Goal: Task Accomplishment & Management: Manage account settings

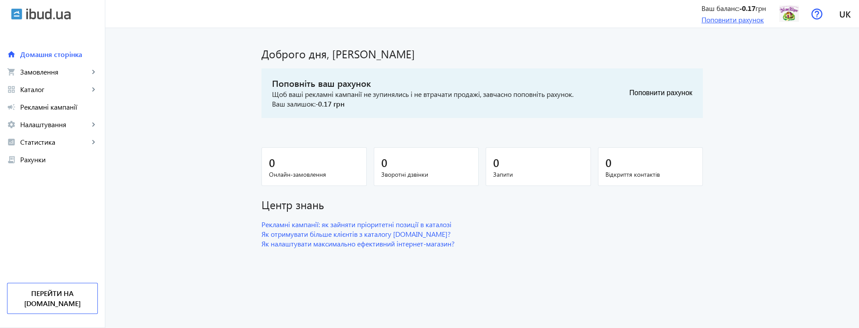
click at [755, 22] on link "Поповнити рахунок" at bounding box center [733, 19] width 62 height 9
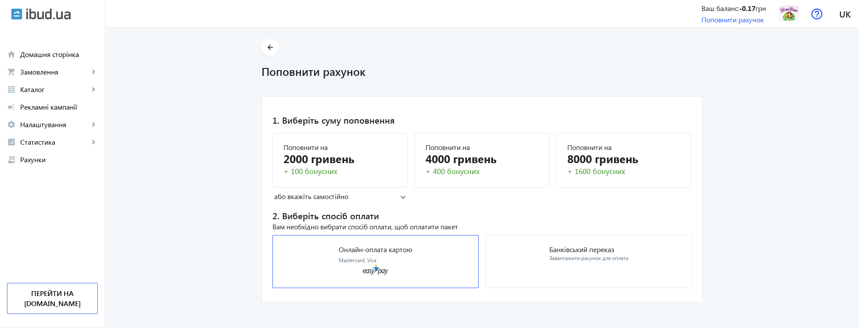
click at [392, 278] on mat-card "Онлайн-оплата картою Mastercard, Visa" at bounding box center [376, 261] width 206 height 53
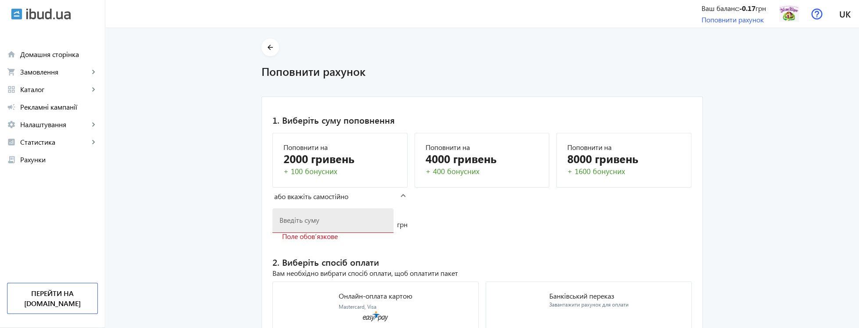
click at [333, 222] on input "number" at bounding box center [333, 220] width 107 height 9
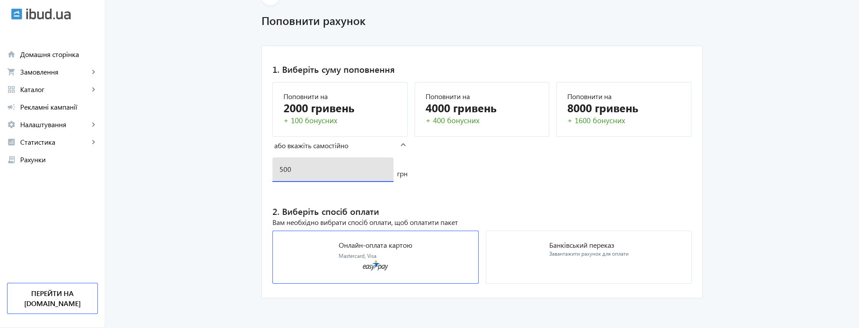
type input "500"
click at [397, 270] on mat-card "Онлайн-оплата картою Mastercard, Visa" at bounding box center [376, 257] width 206 height 53
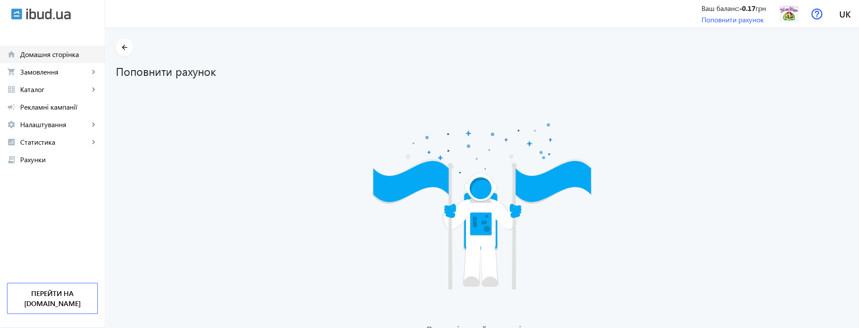
click at [46, 58] on span "Домашня сторінка" at bounding box center [59, 54] width 78 height 9
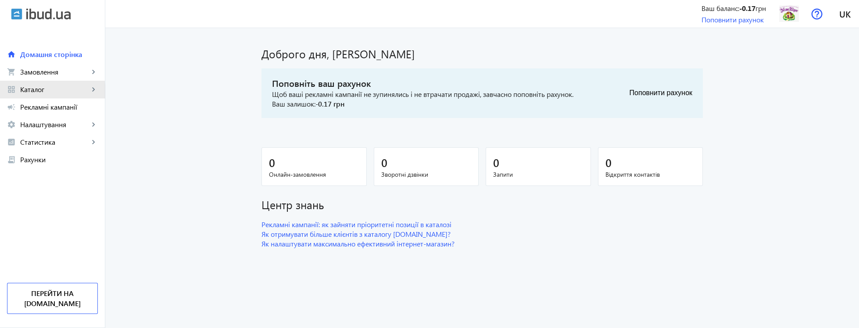
click at [51, 92] on span "Каталог" at bounding box center [54, 89] width 69 height 9
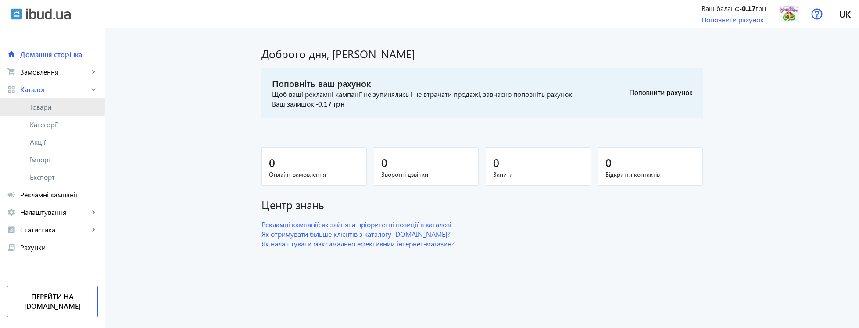
click at [50, 104] on span "Товари" at bounding box center [64, 107] width 68 height 9
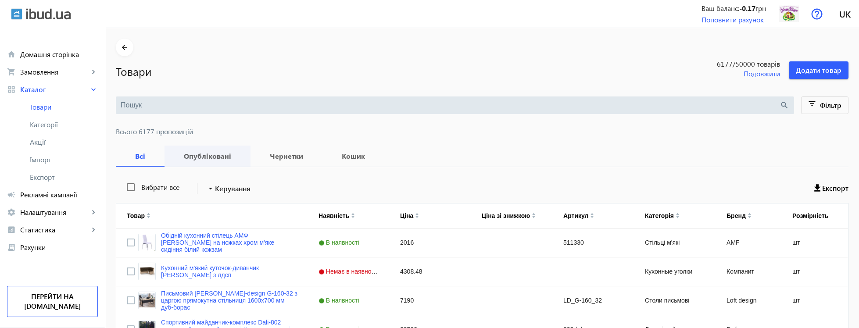
click at [221, 159] on b "Опубліковані" at bounding box center [207, 156] width 65 height 7
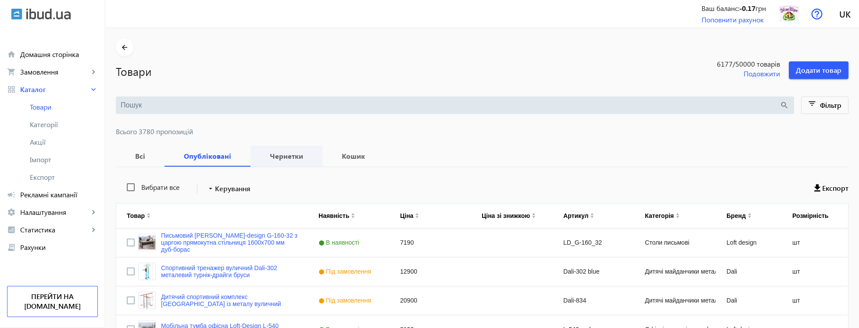
click at [286, 158] on b "Чернетки" at bounding box center [286, 156] width 51 height 7
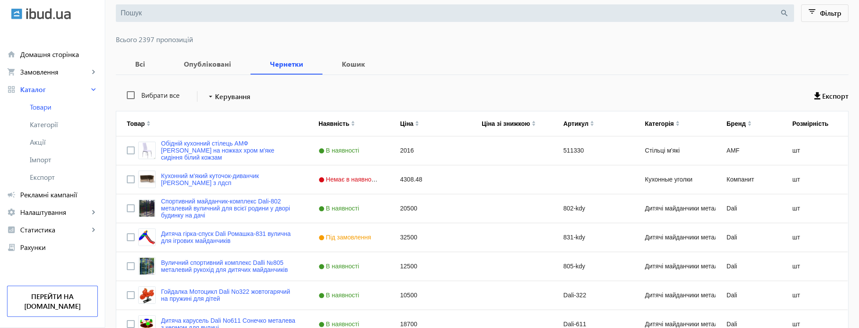
scroll to position [105, 0]
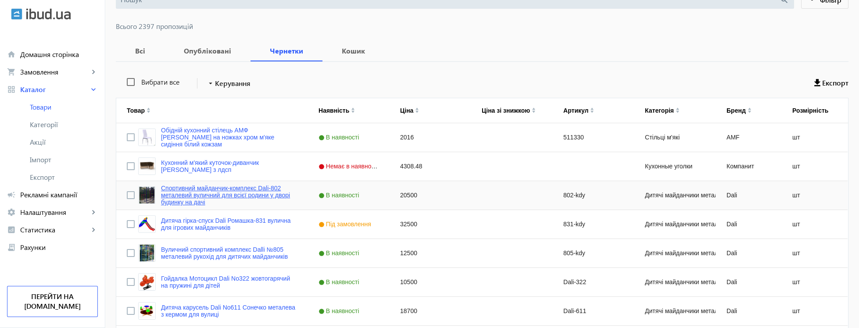
click at [248, 196] on link "Спортивний майданчик-комплекс Dali-802 металевий вуличний для всієї родини у дв…" at bounding box center [229, 195] width 137 height 21
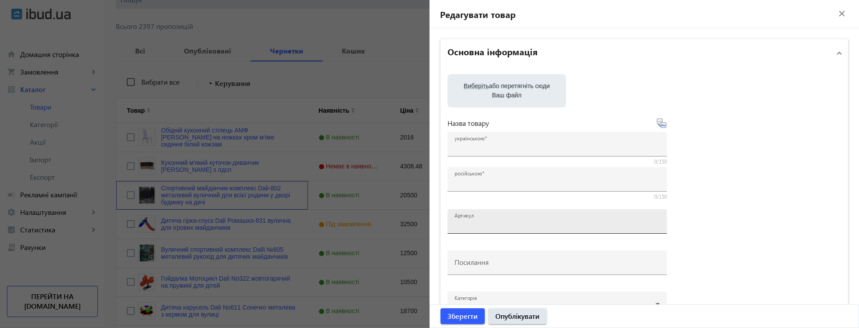
type input "Спортивний майданчик-комплекс Dali-802 металевий вуличний для всієї родини у дв…"
type input "Спортивная площадка-комплекс Dali-802 металлическая уличная для всей семьи во д…"
type input "802-kdy"
type input "https://xn--80a8abdck5d.kiev.ua/p1398958473-sportivnaya-ploschadka-kompleks.html"
type input "20500"
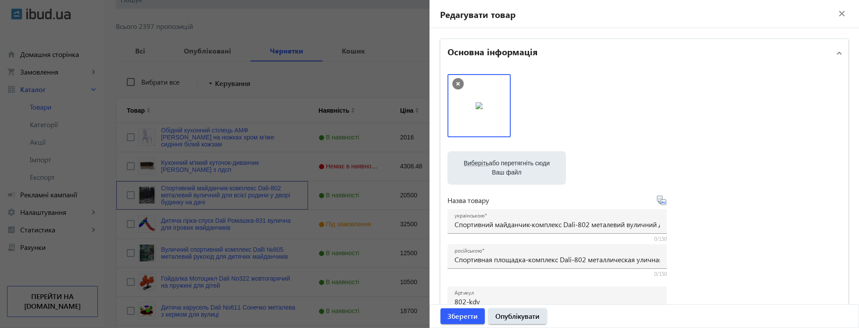
scroll to position [363, 0]
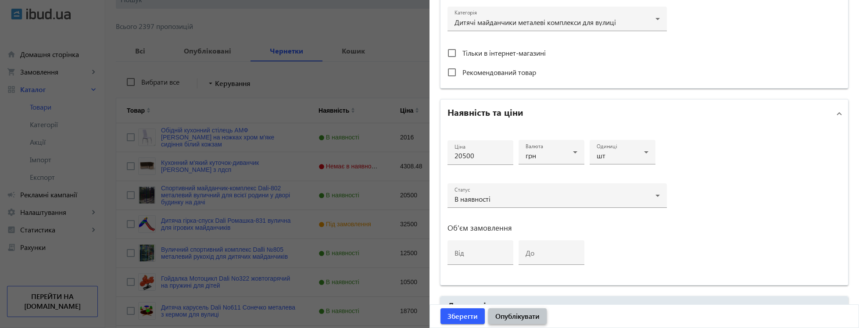
click at [517, 319] on span "Опублікувати" at bounding box center [518, 317] width 44 height 10
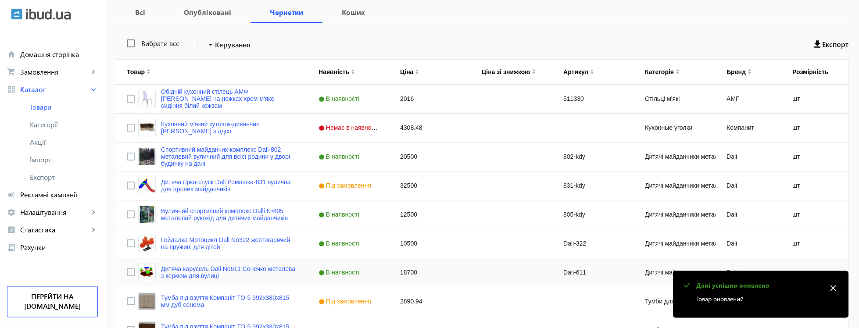
scroll to position [158, 0]
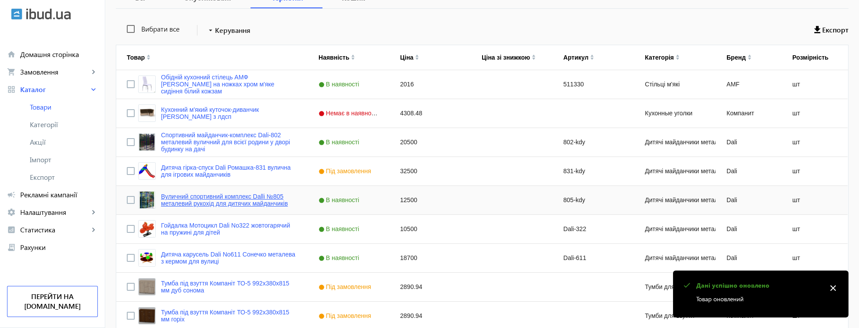
click at [265, 201] on link "Вуличний спортивний комплекс Dalli №805 металевий рукохід для дитячих майданчик…" at bounding box center [229, 200] width 137 height 14
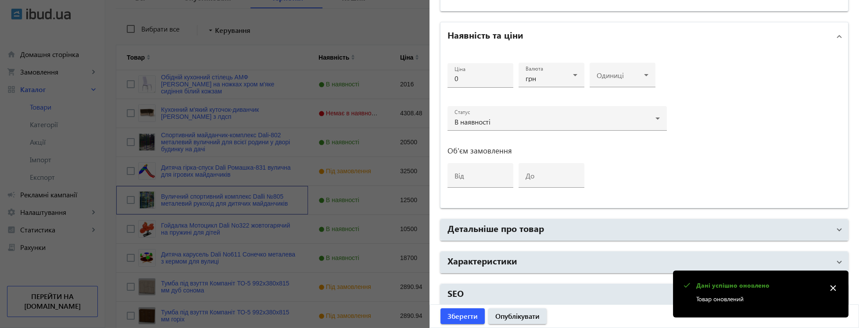
type input "Вуличний спортивний комплекс Dalli №805 металевий рукохід для дитячих майданчик…"
type input "Уличный спортивный комплекс Dalli №805 металлический рукоход для детских площад…"
type input "805-kdy"
type input "https://xn--80a8abdck5d.kiev.ua/p1410779630-ulichnyj-sportivnyj-kompleks.html"
type input "12500"
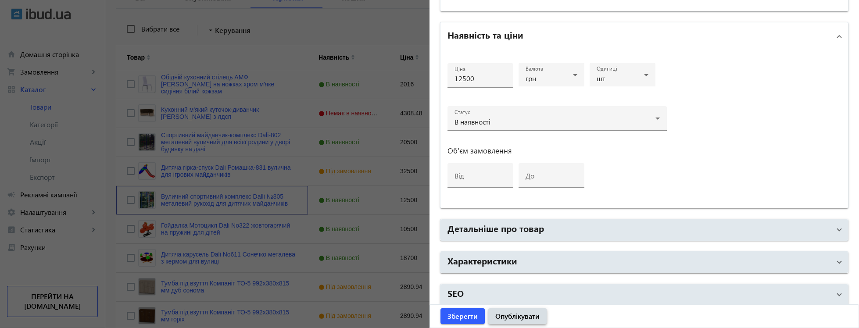
scroll to position [61, 0]
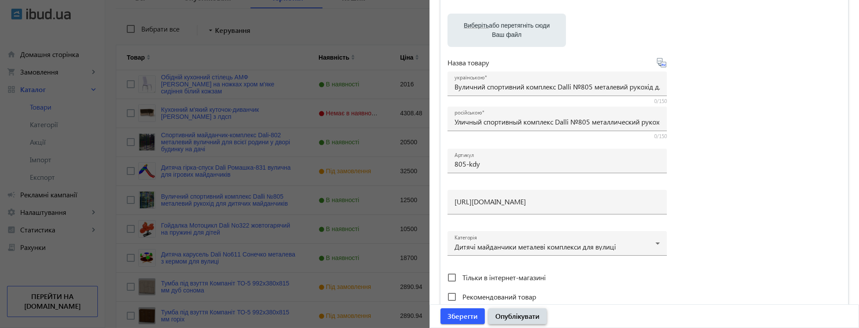
click at [521, 317] on span "Опублікувати" at bounding box center [518, 317] width 44 height 10
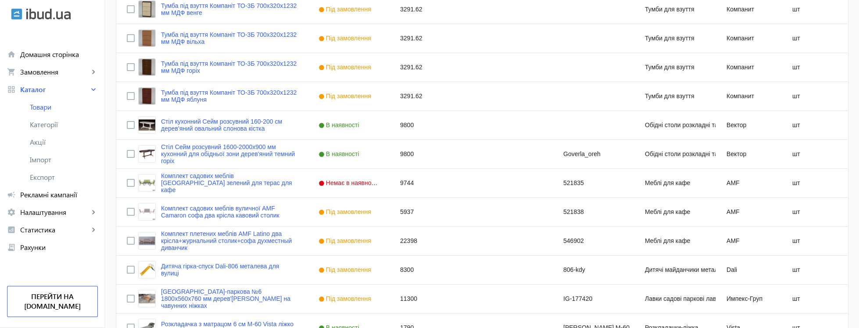
scroll to position [687, 0]
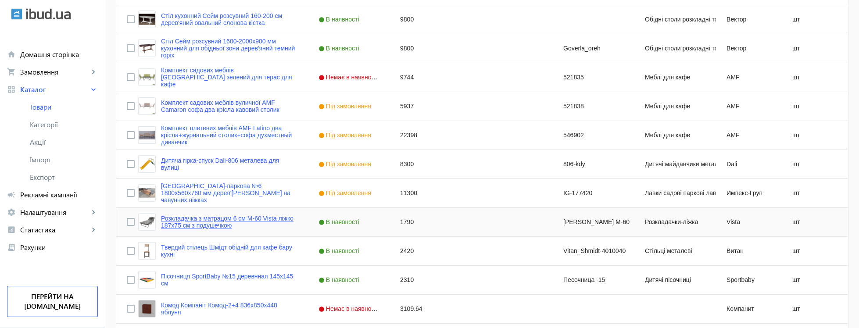
click at [269, 222] on link "Розкладачка з матрацом 6 см М-60 Vista ліжко 187х75 см з подушечкою" at bounding box center [229, 222] width 137 height 14
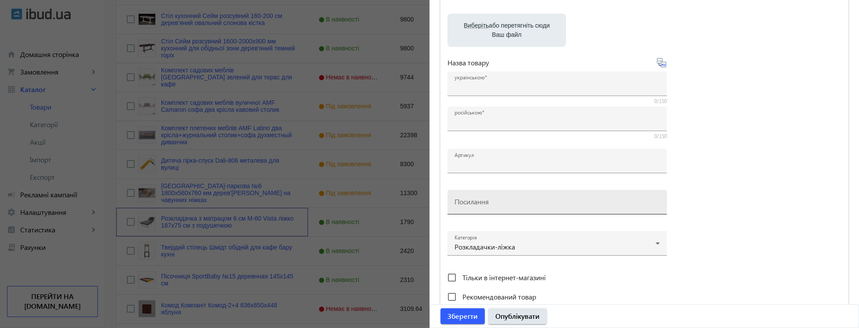
type input "Розкладачка з матрацом 6 см М-60 Vista ліжко 187х75 см з подушечкою"
type input "Раскладушка с матрасом 6 см М-60 Vista кровать 187х75 см с подушечкой"
type input "[PERSON_NAME] M-60"
type input "https://xn--80a8abdck5d.kiev.ua/p678714387-komfortnaya-raskladushka-krovat.html"
type input "1790"
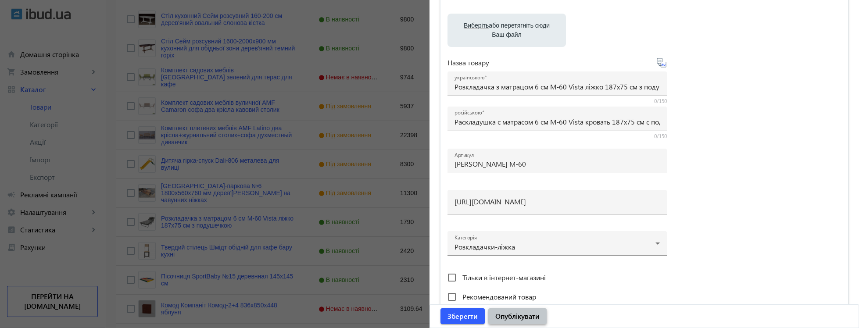
click at [526, 320] on span "Опублікувати" at bounding box center [518, 317] width 44 height 10
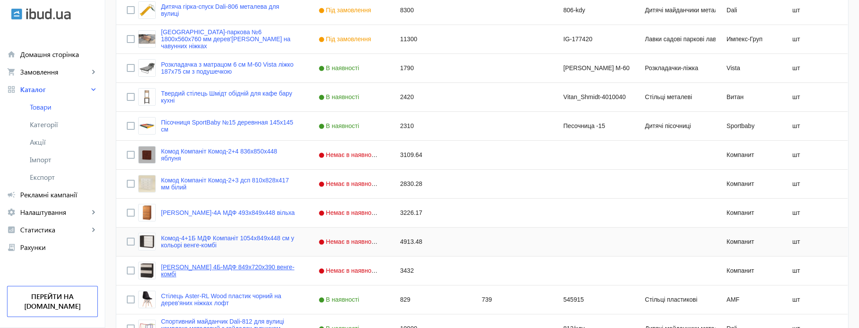
scroll to position [845, 0]
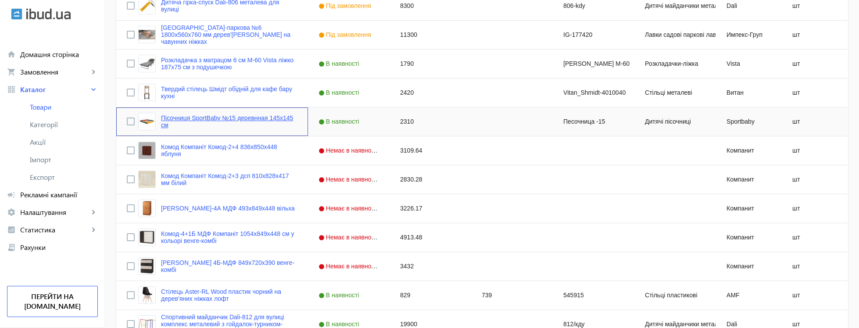
click at [269, 119] on link "Пісочниця SportBaby №15 деревнная 145х145 см" at bounding box center [229, 122] width 137 height 14
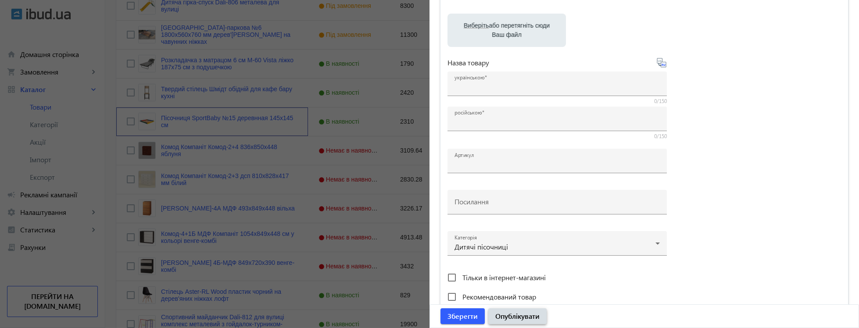
type input "Пісочниця SportBaby №15 деревнная 145х145 см"
type input "Песочница SportBaby №15 деревнная 145х145 см"
type input "Песочница -15"
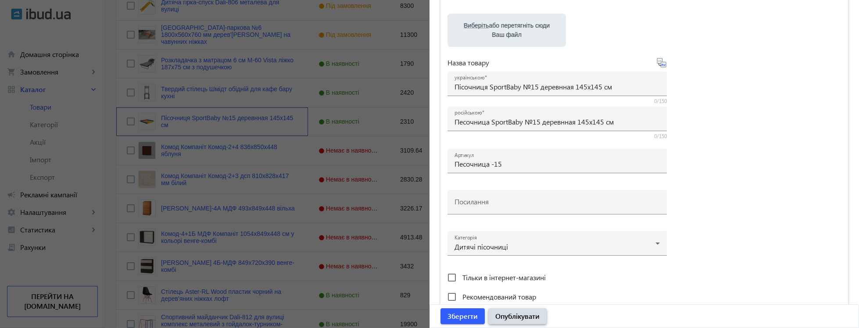
type input "https://xn--80a8abdck5d.kiev.ua/p895117676-pesochnitsa-sportbaby-derevnnaya.html"
type input "2310"
click at [525, 323] on span "submit" at bounding box center [518, 316] width 58 height 21
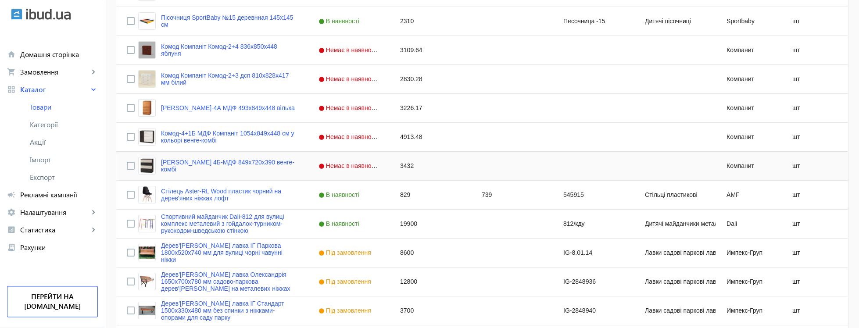
scroll to position [951, 0]
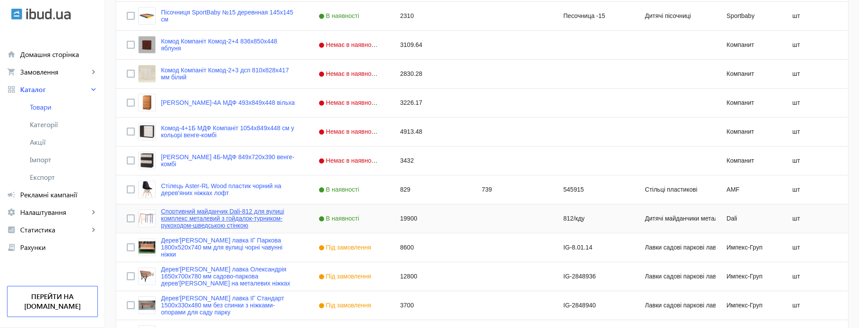
click at [264, 227] on link "Спортивний майданчик Dali-812 для вулиці комплекс металевий з гойдалок-турником…" at bounding box center [229, 218] width 137 height 21
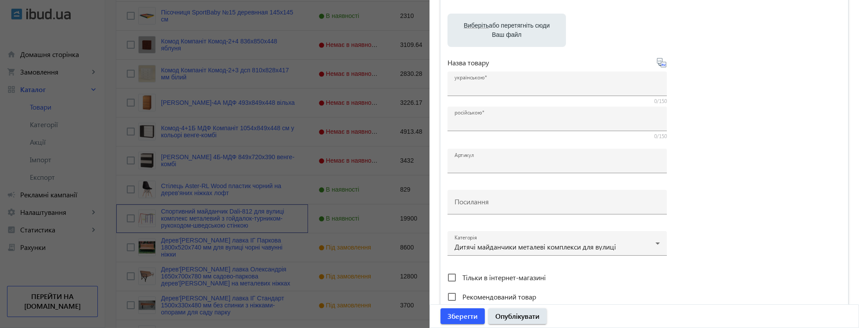
type input "Спортивний майданчик Dali-812 для вулиці комплекс металевий з гойдалок-турником…"
type input "Спортивная площадка Dali-812 для улицы комплекс металлический с качелей-турнико…"
type input "812/кду"
type input "https://xn--80a8abdck5d.kiev.ua/p1261854538-sportivnaya-ploschadka-dali.html"
type input "19900"
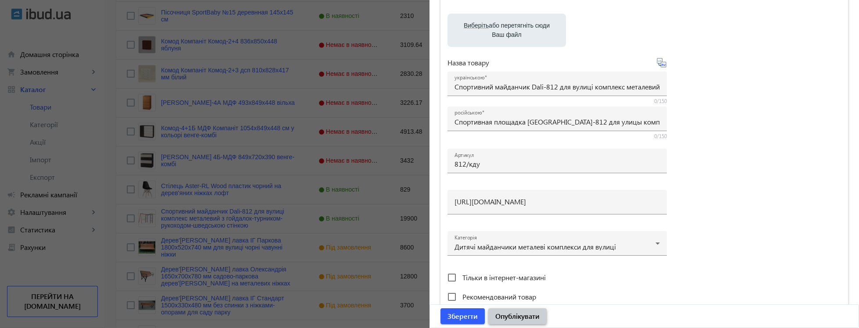
click at [529, 316] on span "Опублікувати" at bounding box center [518, 317] width 44 height 10
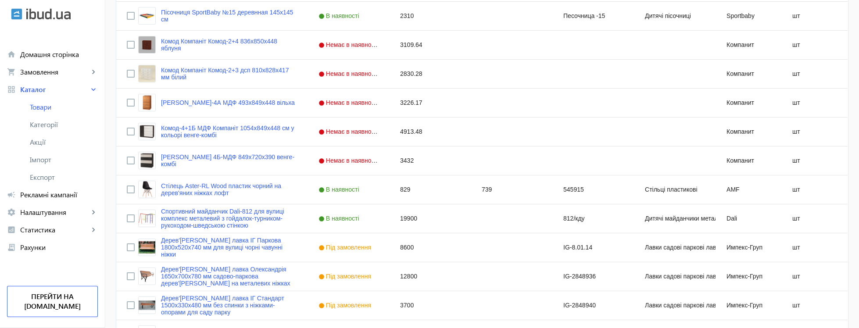
click at [250, 269] on link "Дерев'яна лавка Олександрія 1650х700х780 мм садово-паркова дерев'яна на металев…" at bounding box center [229, 276] width 137 height 21
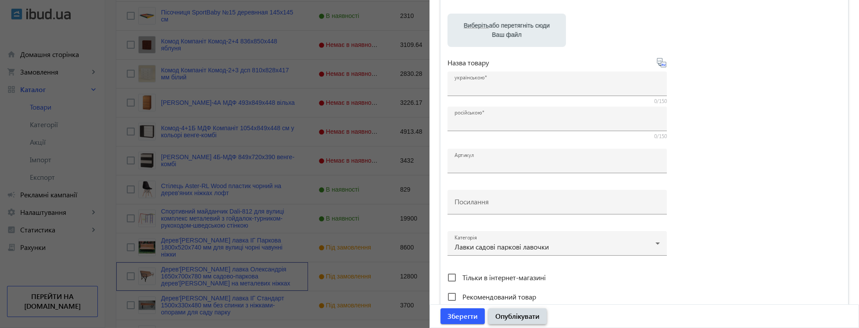
type input "Дерев'яна лавка Олександрія 1650х700х780 мм садово-паркова дерев'яна на металев…"
type input "Деревянная скамейка Александрия 1650х700х780 мм садово-парковая деревянная на м…"
type input "IG-2848936"
type input "https://xn--80a8abdck5d.kiev.ua/p1263189863-derevyannaya-skamejka-aleksandriya.…"
type input "12800"
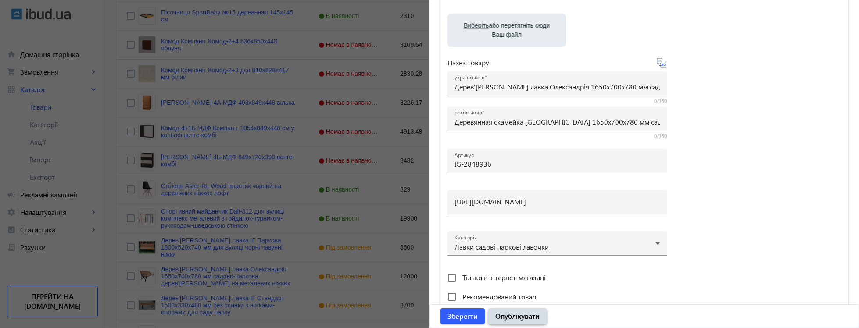
click at [534, 321] on span "Опублікувати" at bounding box center [518, 317] width 44 height 10
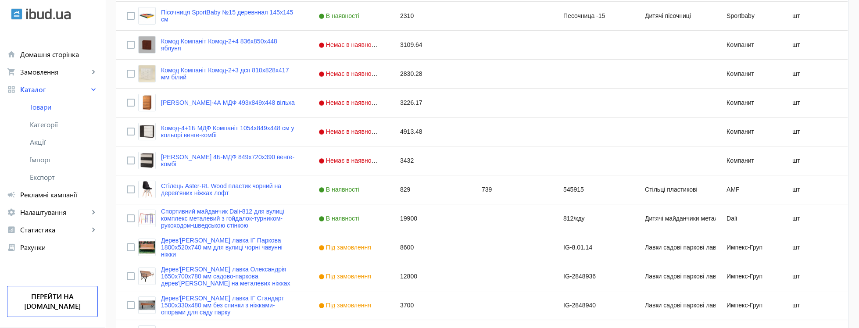
click at [248, 247] on link "Дерев'яна лавка ІГ Паркова 1800х520х740 мм для вулиці чорні чавунні ніжки" at bounding box center [229, 247] width 137 height 21
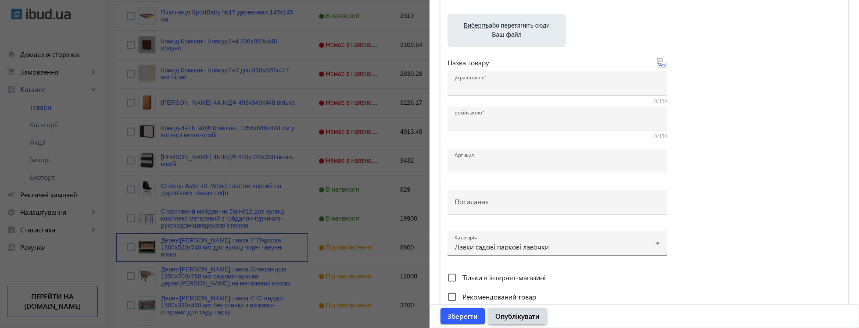
type input "Дерев'яна лавка ІГ Паркова 1800х520х740 мм для вулиці чорні чавунні ніжки"
type input "Деревянная скамейка ИГ Парковая 1800х520х740 мм для улицы черные чугунные ножки"
type input "IG-8.01.14"
type input "https://xn--80a8abdck5d.kiev.ua/p1263189849-derevyannaya-skamejka-parkovaya.html"
type input "8600"
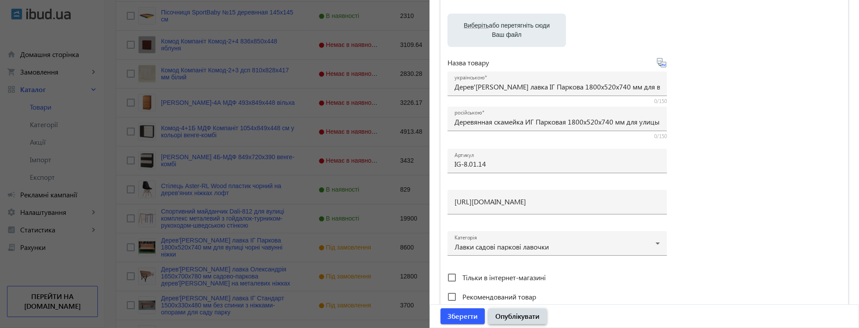
click at [514, 323] on span "submit" at bounding box center [518, 316] width 58 height 21
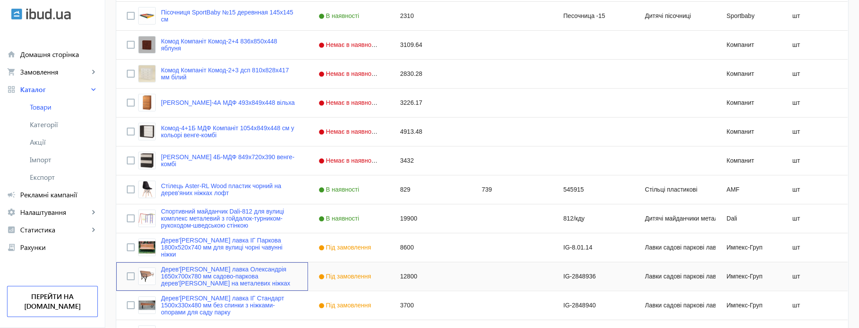
click at [208, 277] on link "Дерев'яна лавка Олександрія 1650х700х780 мм садово-паркова дерев'яна на металев…" at bounding box center [229, 276] width 137 height 21
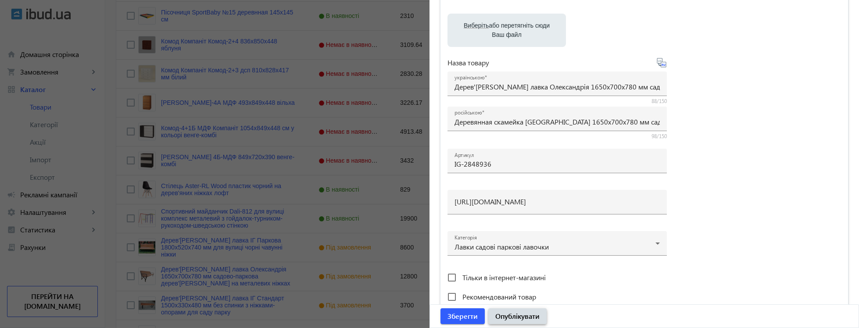
click at [522, 320] on span "Опублікувати" at bounding box center [518, 317] width 44 height 10
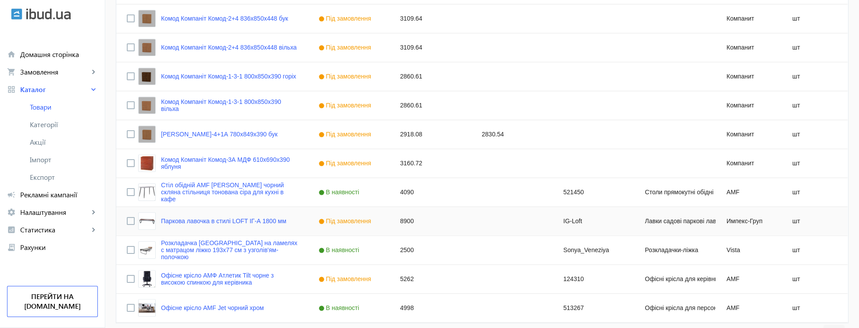
scroll to position [3435, 0]
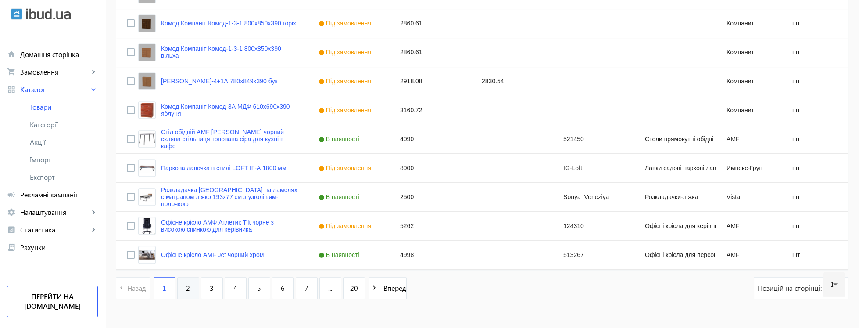
click at [186, 287] on link "2" at bounding box center [188, 288] width 22 height 22
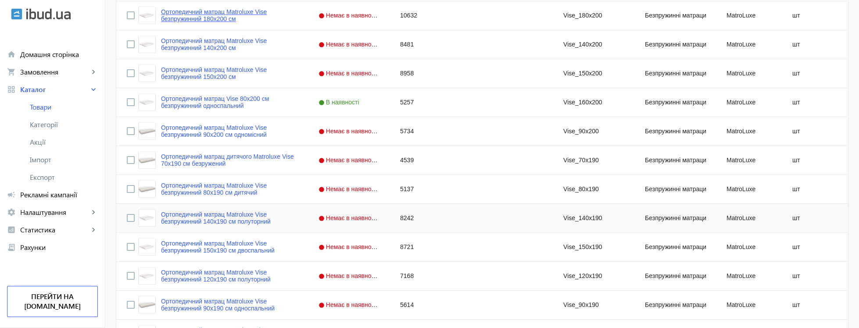
scroll to position [1638, 0]
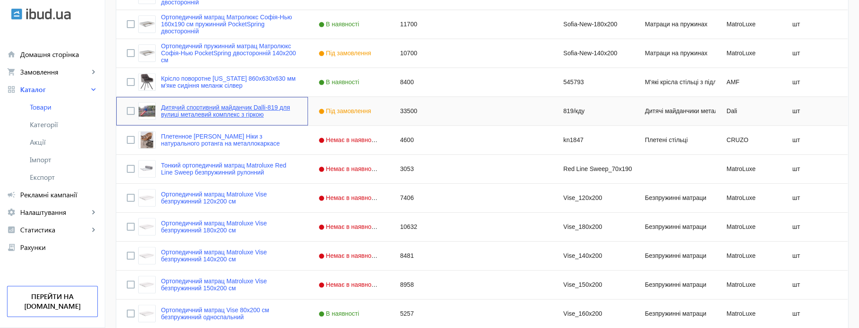
click at [250, 113] on link "Дитячий спортивний майданчик Dalli-819 для вулиці металевий комплекс з гіркою" at bounding box center [229, 111] width 137 height 14
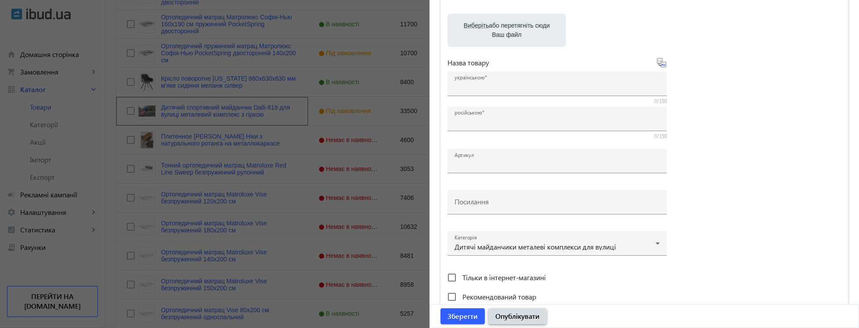
type input "Дитячий спортивний майданчик Dalli-819 для вулиці металевий комплекс з гіркою"
type input "Детская спортивная площадка Dalli-819 для улицы металлический комплекс с горкой"
type input "819/кду"
type input "https://xn--80a8abdck5d.kiev.ua/p1460513271-detskaya-sportivnaya-ploschadka.html"
type input "33500"
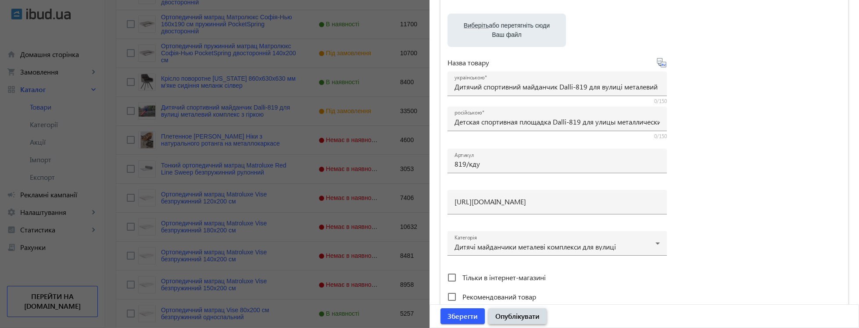
click at [536, 318] on span "Опублікувати" at bounding box center [518, 317] width 44 height 10
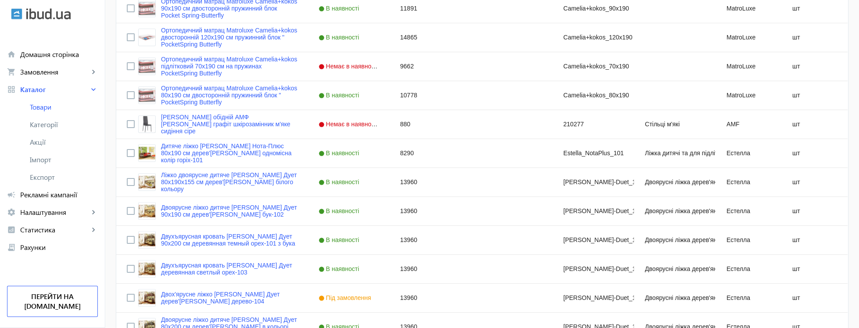
scroll to position [2907, 0]
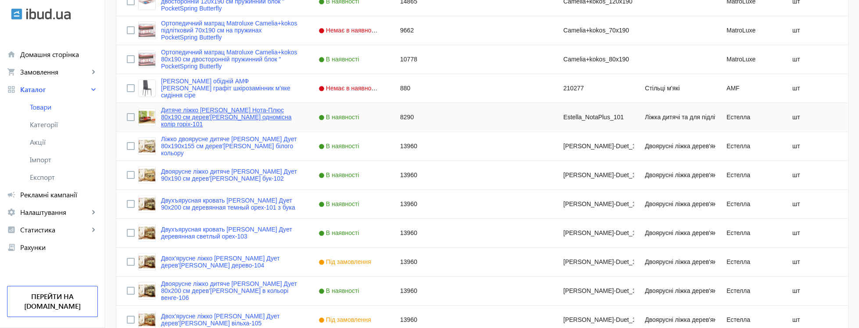
click at [233, 123] on link "Дитяче ліжко Estella Нота-Плюс 80x190 см дерев'яна одномісна колір горіх-101" at bounding box center [229, 117] width 137 height 21
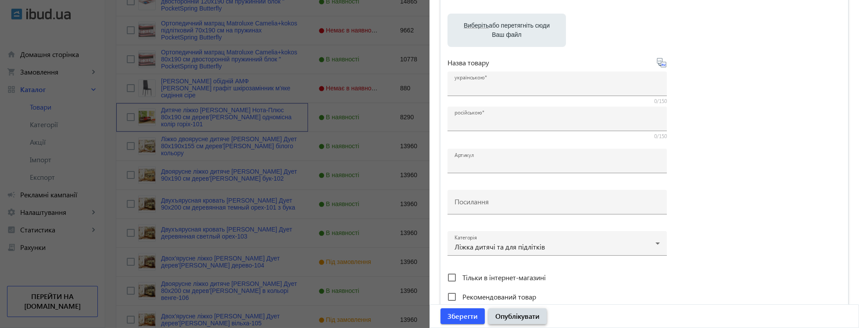
type input "Дитяче ліжко Estella Нота-Плюс 80x190 см дерев'яна одномісна колір горіх-101"
type input "Детская кровать Estella Нота-Плюс 80x190 см одноместная деревянная цвет орех-101"
type input "Estella_NotaPlus_101"
type input "https://xn--80a8abdck5d.kiev.ua/p1155757264-detskaya-krovat-estella.html"
type input "8290"
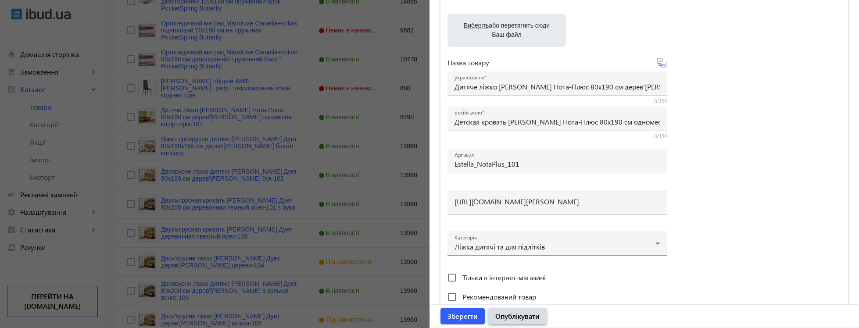
click at [534, 318] on span "Опублікувати" at bounding box center [518, 317] width 44 height 10
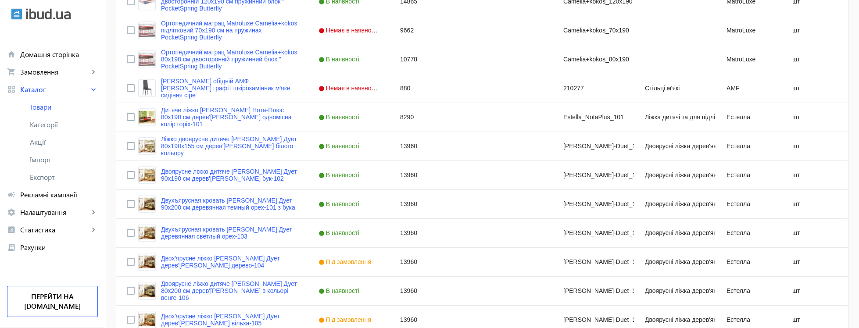
click at [128, 118] on input "Press Space to toggle row selection (unchecked)" at bounding box center [131, 117] width 8 height 8
checkbox input "true"
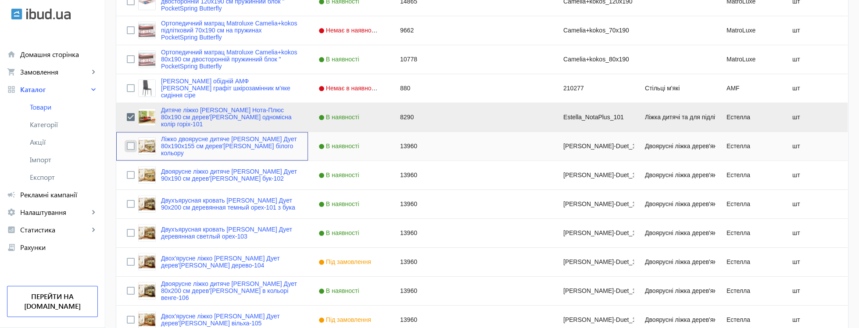
click at [132, 150] on input "Press Space to toggle row selection (unchecked)" at bounding box center [131, 146] width 8 height 8
checkbox input "true"
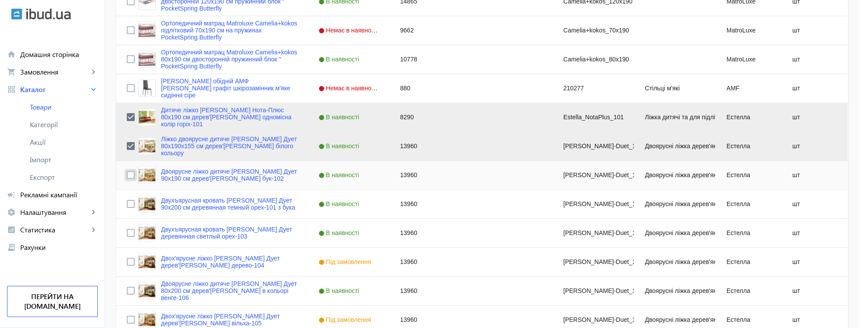
click at [132, 176] on input "Press Space to toggle row selection (unchecked)" at bounding box center [131, 175] width 8 height 8
checkbox input "true"
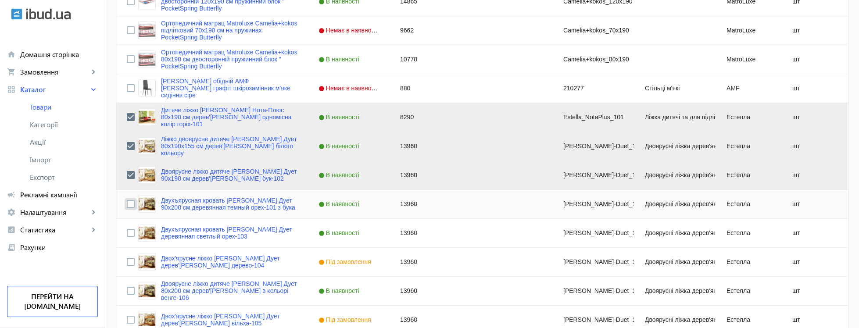
click at [132, 204] on input "Press Space to toggle row selection (unchecked)" at bounding box center [131, 204] width 8 height 8
checkbox input "true"
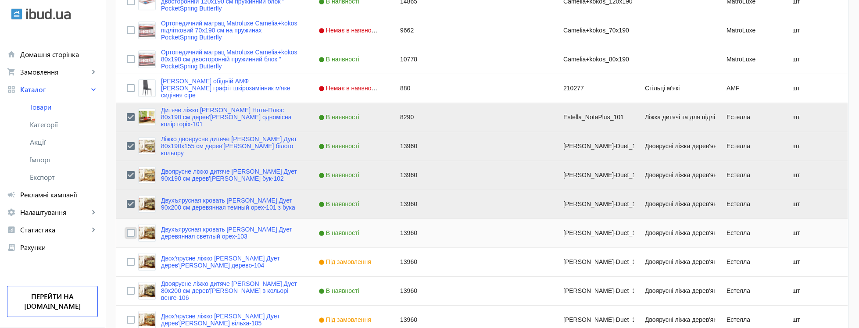
click at [129, 231] on input "Press Space to toggle row selection (unchecked)" at bounding box center [131, 233] width 8 height 8
checkbox input "true"
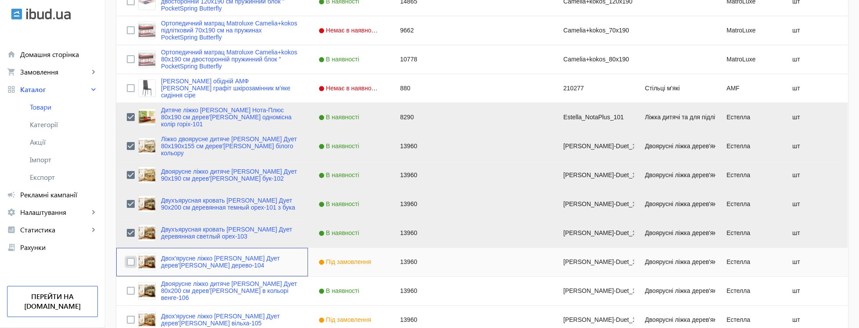
click at [129, 262] on input "Press Space to toggle row selection (unchecked)" at bounding box center [131, 262] width 8 height 8
checkbox input "true"
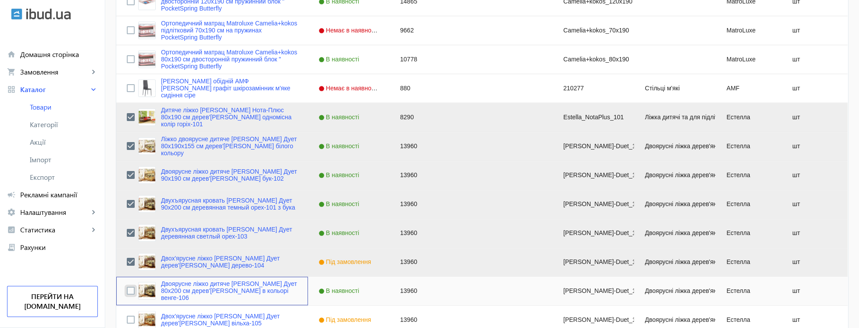
click at [131, 293] on input "Press Space to toggle row selection (unchecked)" at bounding box center [131, 291] width 8 height 8
checkbox input "true"
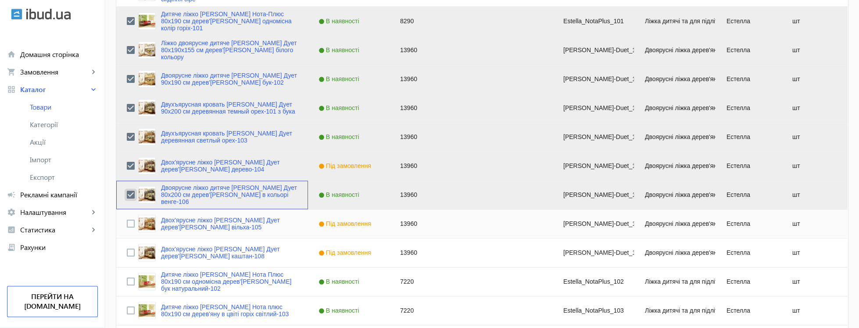
scroll to position [3012, 0]
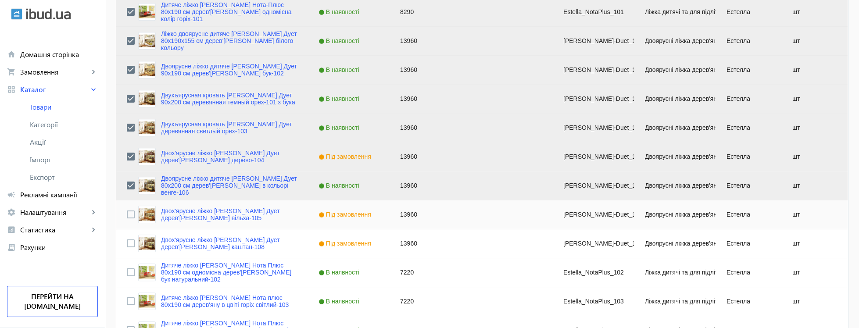
click at [129, 219] on div "Press SPACE to select this row." at bounding box center [131, 215] width 8 height 21
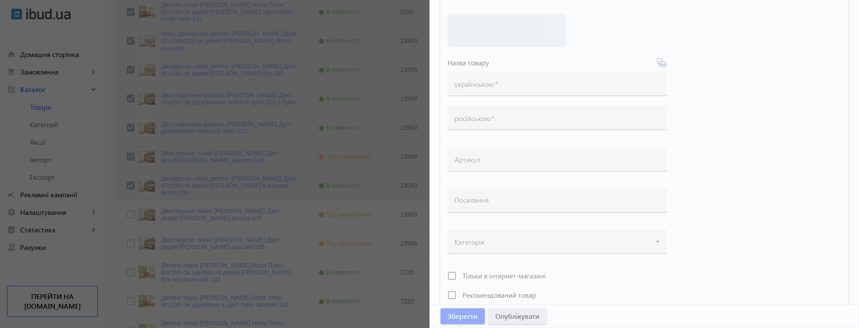
drag, startPoint x: 130, startPoint y: 244, endPoint x: 489, endPoint y: 307, distance: 364.5
click at [130, 244] on div at bounding box center [429, 164] width 859 height 328
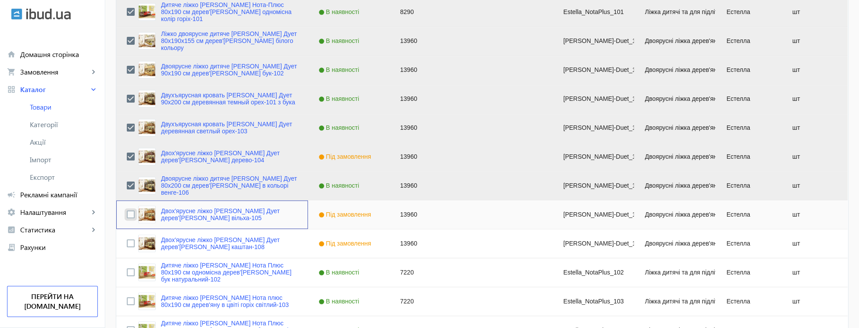
click at [132, 218] on input "Press Space to toggle row selection (unchecked)" at bounding box center [131, 215] width 8 height 8
checkbox input "true"
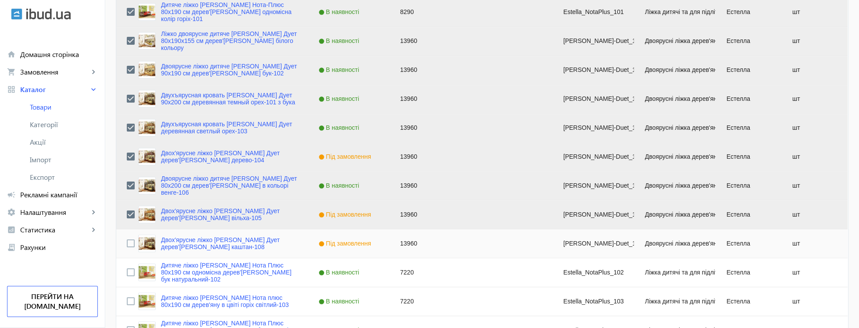
click at [133, 249] on div "Press SPACE to select this row." at bounding box center [131, 244] width 8 height 21
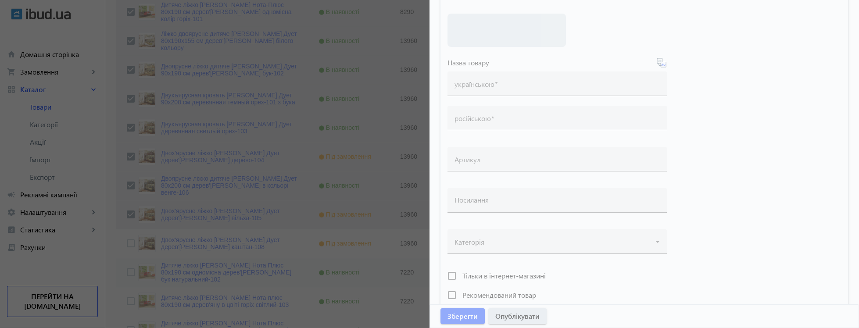
click at [132, 271] on div at bounding box center [429, 164] width 859 height 328
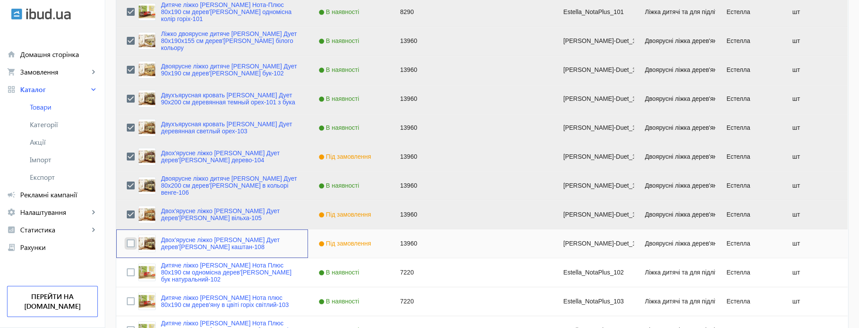
click at [132, 245] on input "Press Space to toggle row selection (unchecked)" at bounding box center [131, 244] width 8 height 8
checkbox input "true"
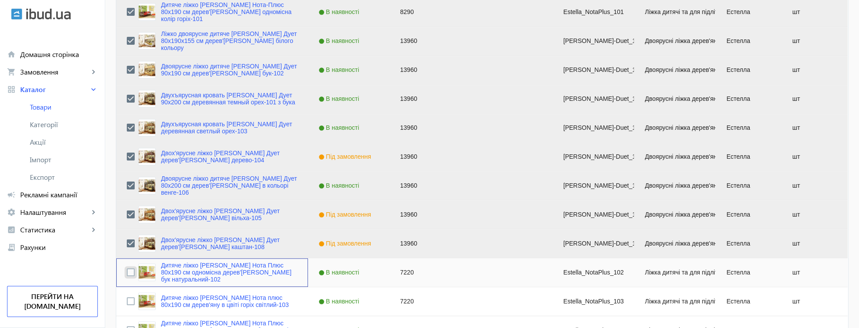
click at [132, 275] on input "Press Space to toggle row selection (unchecked)" at bounding box center [131, 273] width 8 height 8
checkbox input "true"
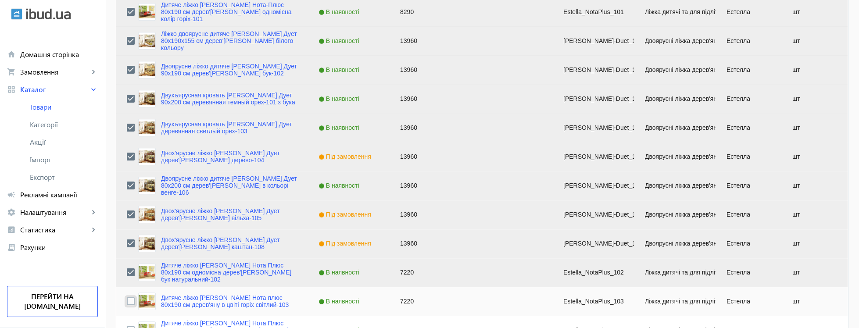
click at [130, 305] on input "Press Space to toggle row selection (unchecked)" at bounding box center [131, 302] width 8 height 8
checkbox input "true"
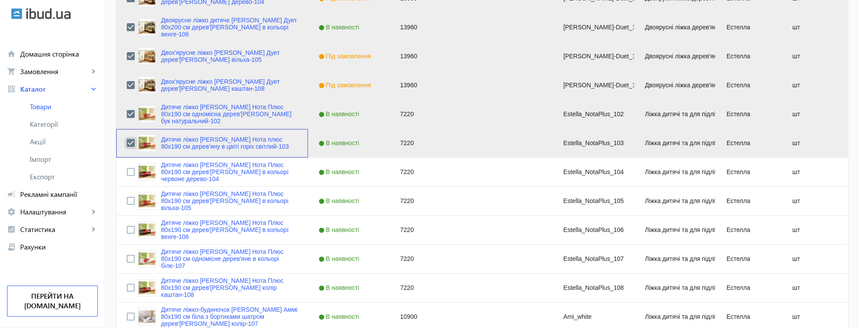
scroll to position [3171, 0]
click at [128, 173] on input "Press Space to toggle row selection (unchecked)" at bounding box center [131, 172] width 8 height 8
checkbox input "true"
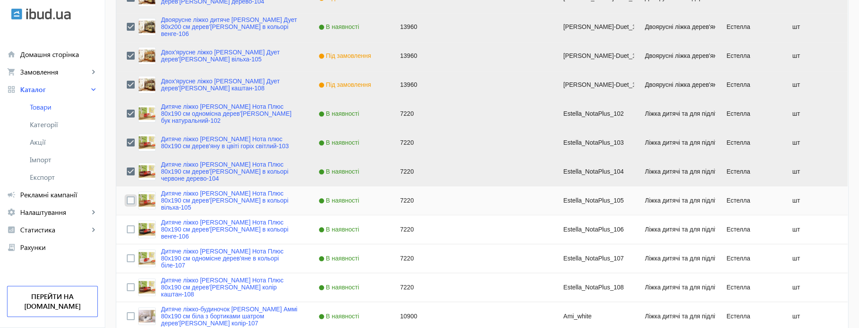
click at [134, 199] on input "Press Space to toggle row selection (unchecked)" at bounding box center [131, 201] width 8 height 8
checkbox input "true"
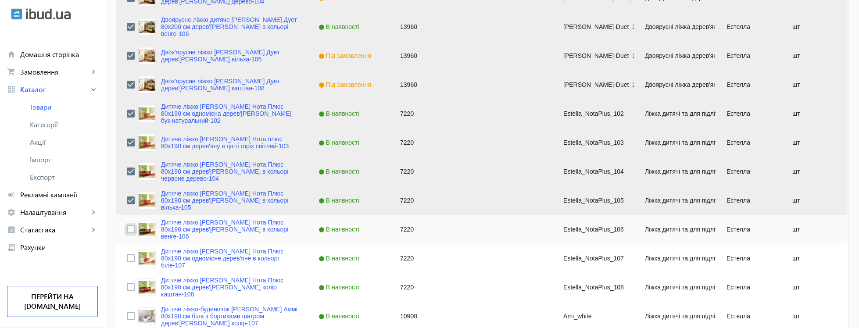
click at [132, 234] on input "Press Space to toggle row selection (unchecked)" at bounding box center [131, 230] width 8 height 8
checkbox input "true"
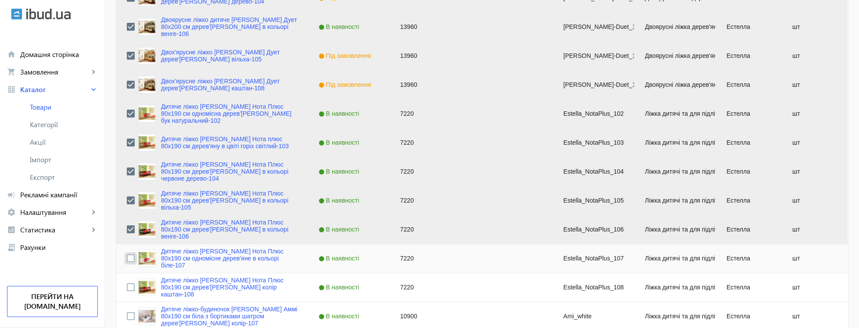
click at [129, 257] on input "Press Space to toggle row selection (unchecked)" at bounding box center [131, 259] width 8 height 8
checkbox input "true"
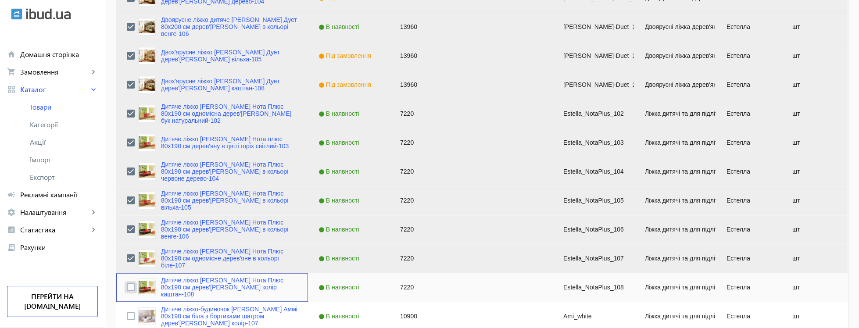
click at [130, 286] on input "Press Space to toggle row selection (unchecked)" at bounding box center [131, 288] width 8 height 8
checkbox input "true"
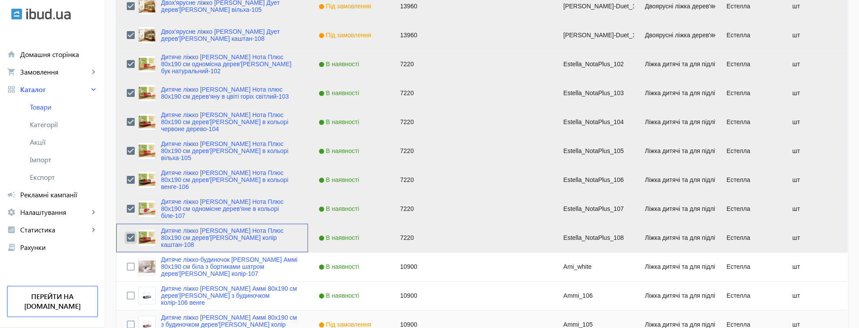
scroll to position [3276, 0]
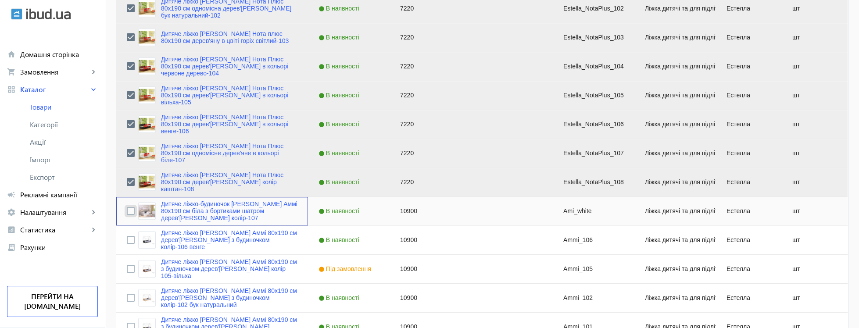
click at [131, 214] on input "Press Space to toggle row selection (unchecked)" at bounding box center [131, 211] width 8 height 8
checkbox input "true"
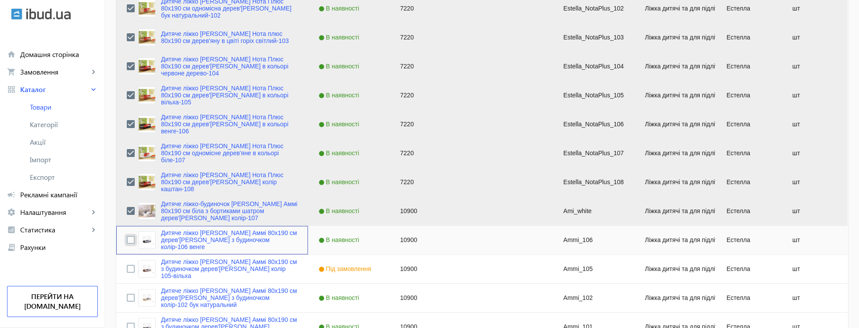
click at [128, 243] on input "Press Space to toggle row selection (unchecked)" at bounding box center [131, 240] width 8 height 8
checkbox input "true"
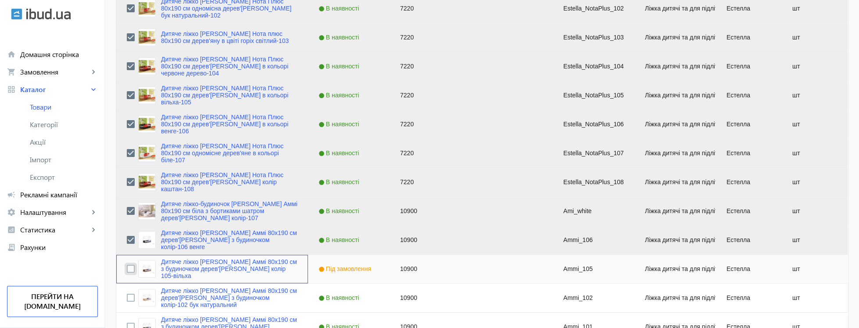
click at [128, 273] on input "Press Space to toggle row selection (unchecked)" at bounding box center [131, 269] width 8 height 8
checkbox input "true"
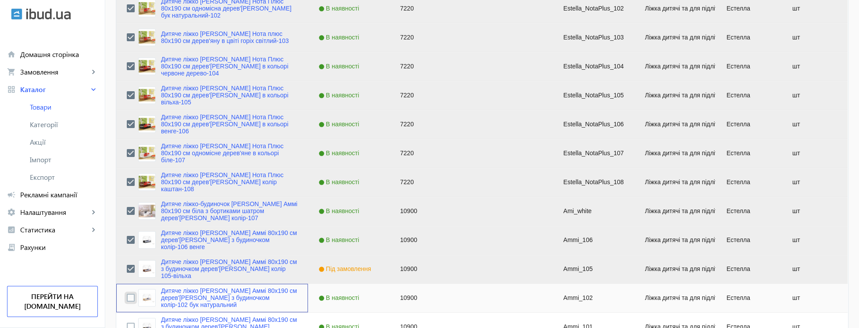
click at [131, 299] on input "Press Space to toggle row selection (unchecked)" at bounding box center [131, 298] width 8 height 8
checkbox input "true"
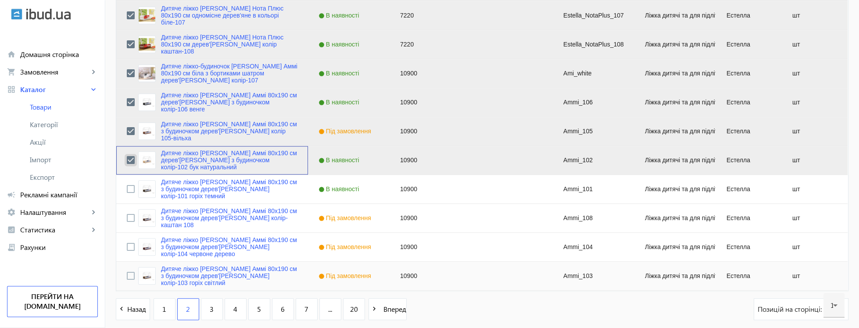
scroll to position [3435, 0]
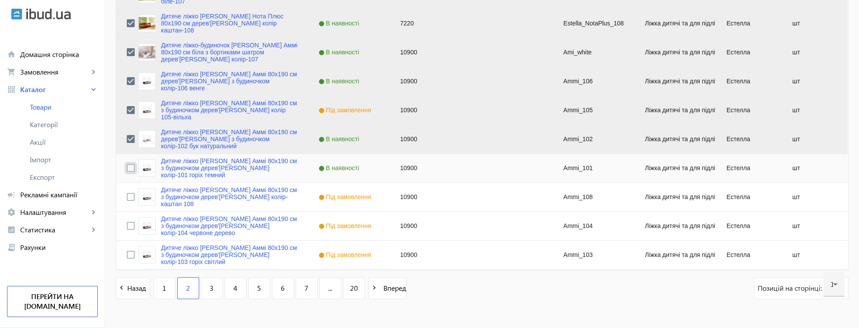
click at [132, 169] on input "Press Space to toggle row selection (unchecked)" at bounding box center [131, 168] width 8 height 8
checkbox input "true"
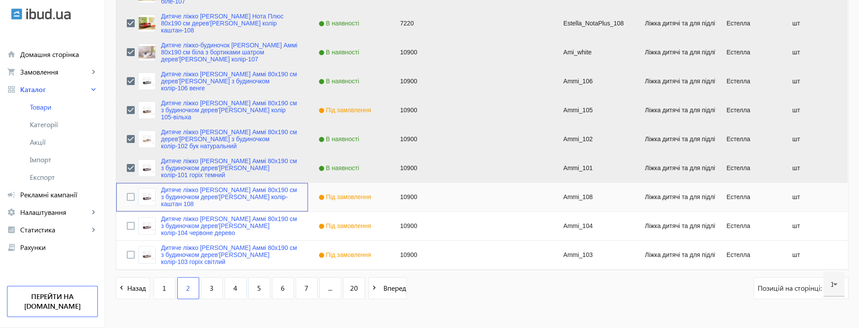
click at [132, 204] on div "Press SPACE to select this row." at bounding box center [131, 197] width 8 height 21
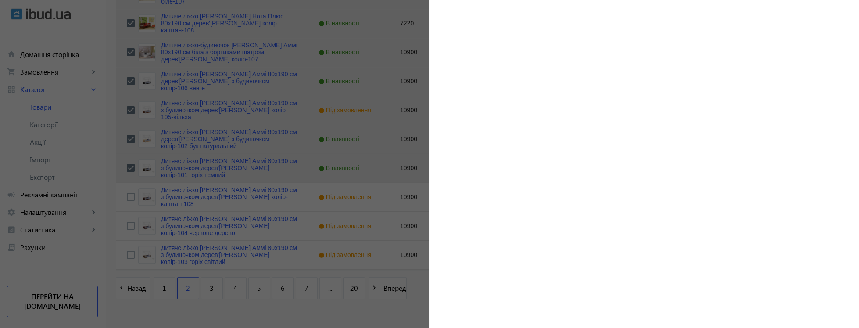
click at [129, 231] on div at bounding box center [429, 164] width 859 height 328
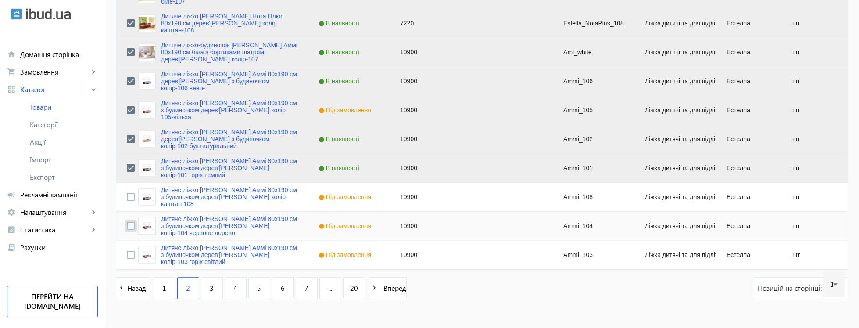
click at [131, 228] on input "Press Space to toggle row selection (unchecked)" at bounding box center [131, 226] width 8 height 8
checkbox input "true"
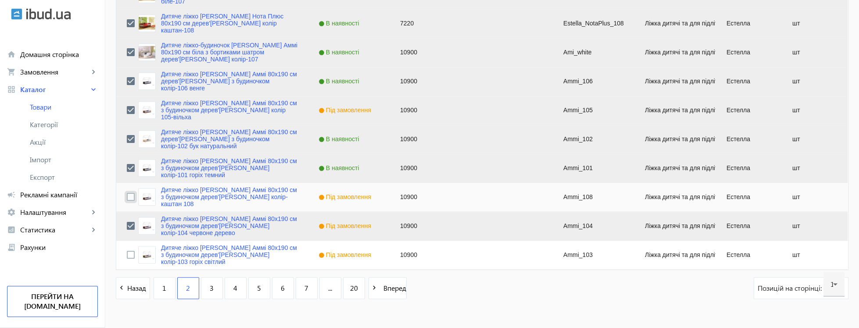
click at [131, 196] on input "Press Space to toggle row selection (unchecked)" at bounding box center [131, 197] width 8 height 8
checkbox input "true"
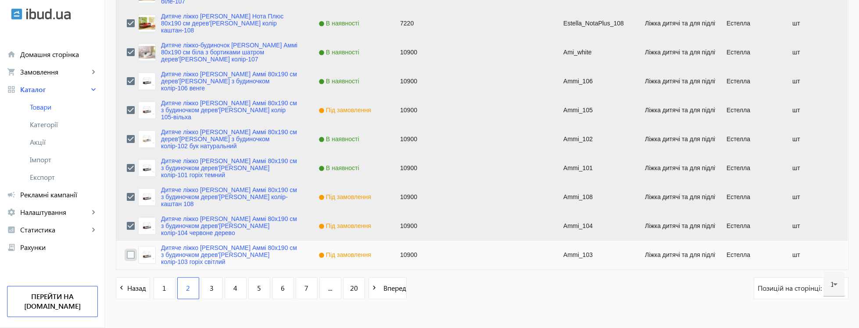
click at [130, 259] on input "Press Space to toggle row selection (unchecked)" at bounding box center [131, 255] width 8 height 8
checkbox input "true"
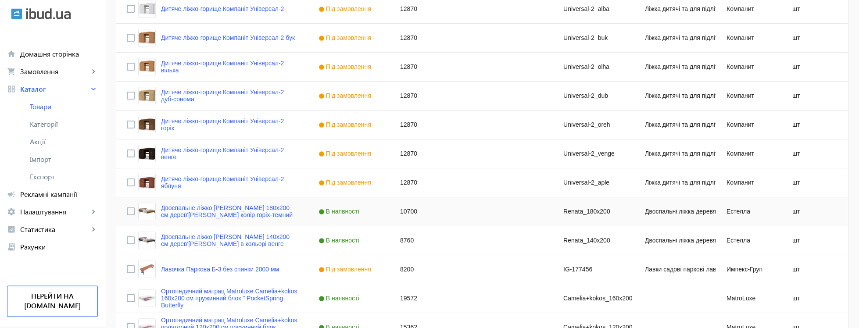
scroll to position [2272, 0]
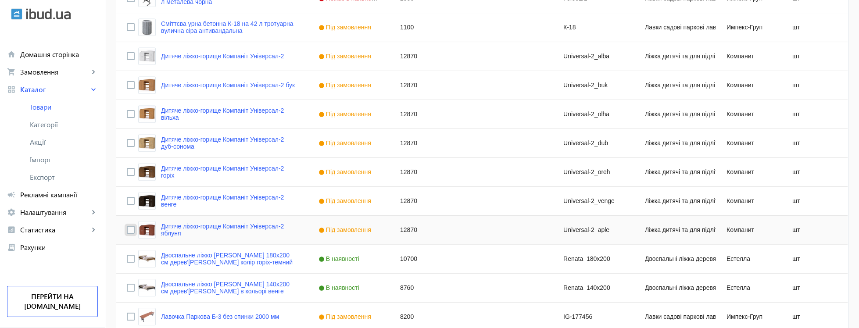
click at [130, 231] on input "Press Space to toggle row selection (unchecked)" at bounding box center [131, 230] width 8 height 8
checkbox input "true"
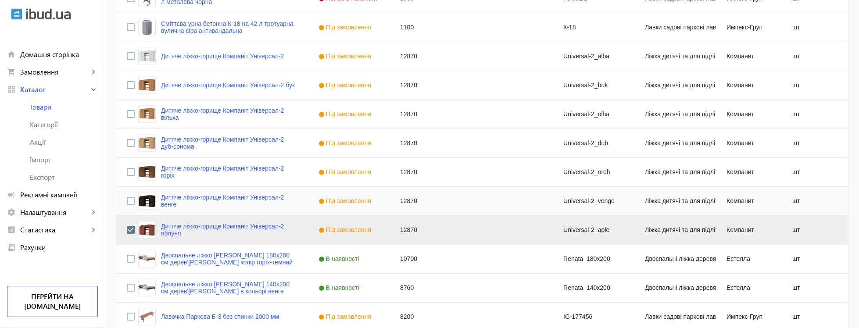
click at [129, 196] on div "Press SPACE to select this row." at bounding box center [131, 201] width 8 height 21
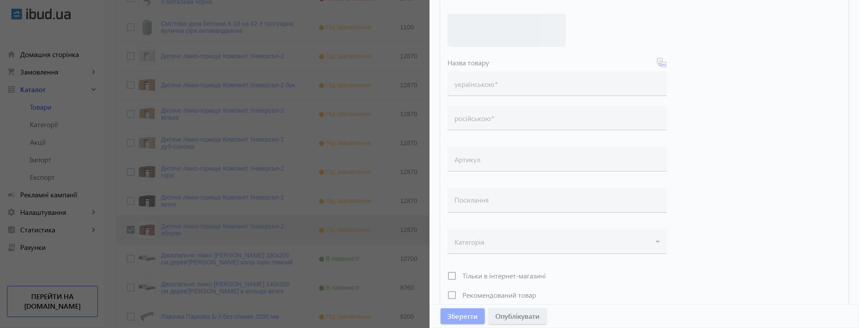
click at [132, 170] on div at bounding box center [429, 164] width 859 height 328
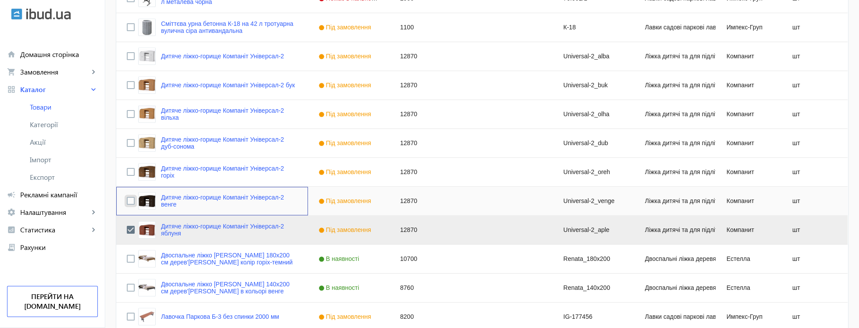
click at [130, 201] on input "Press Space to toggle row selection (unchecked)" at bounding box center [131, 201] width 8 height 8
checkbox input "true"
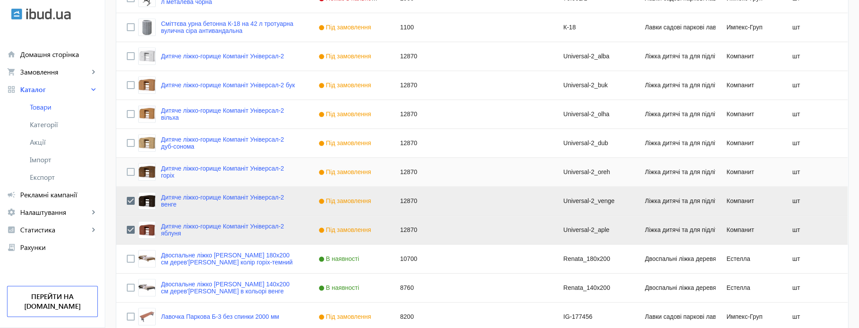
click at [132, 169] on div "Press SPACE to select this row." at bounding box center [131, 172] width 8 height 8
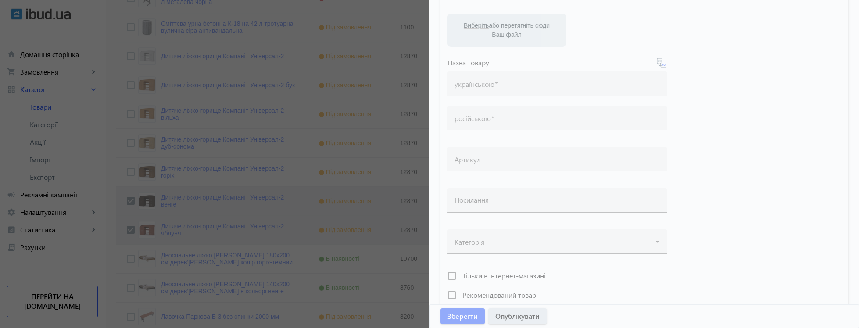
click at [130, 147] on div at bounding box center [429, 164] width 859 height 328
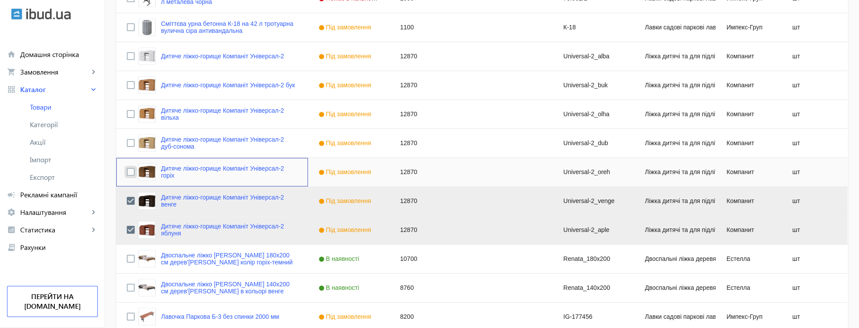
click at [132, 176] on input "Press Space to toggle row selection (unchecked)" at bounding box center [131, 172] width 8 height 8
checkbox input "true"
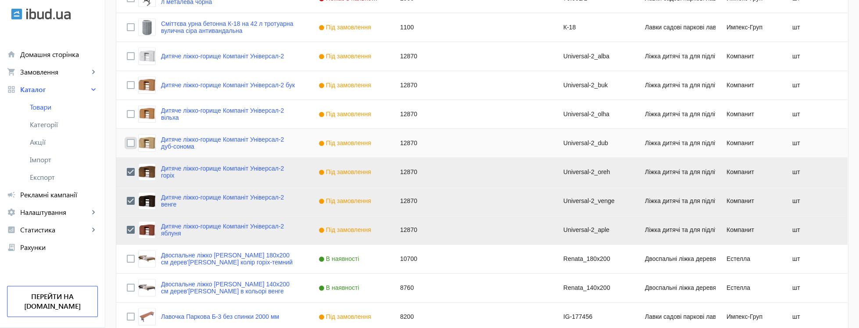
click at [132, 144] on input "Press Space to toggle row selection (unchecked)" at bounding box center [131, 143] width 8 height 8
checkbox input "true"
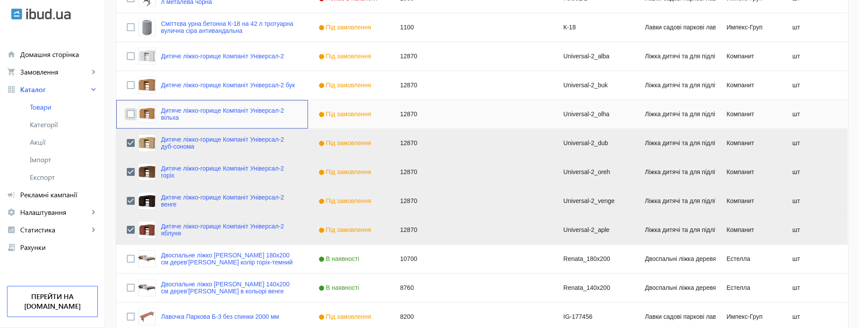
click at [130, 116] on input "Press Space to toggle row selection (unchecked)" at bounding box center [131, 114] width 8 height 8
checkbox input "true"
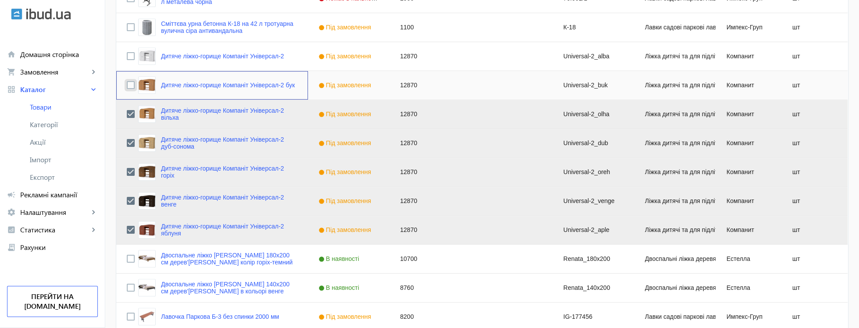
click at [129, 85] on input "Press Space to toggle row selection (unchecked)" at bounding box center [131, 85] width 8 height 8
checkbox input "true"
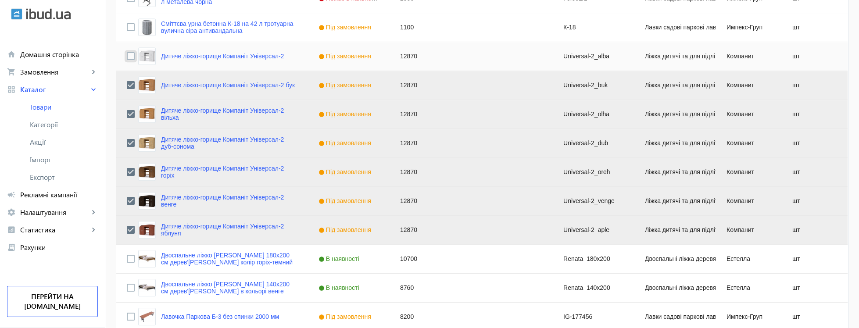
click at [129, 58] on input "Press Space to toggle row selection (unchecked)" at bounding box center [131, 56] width 8 height 8
checkbox input "true"
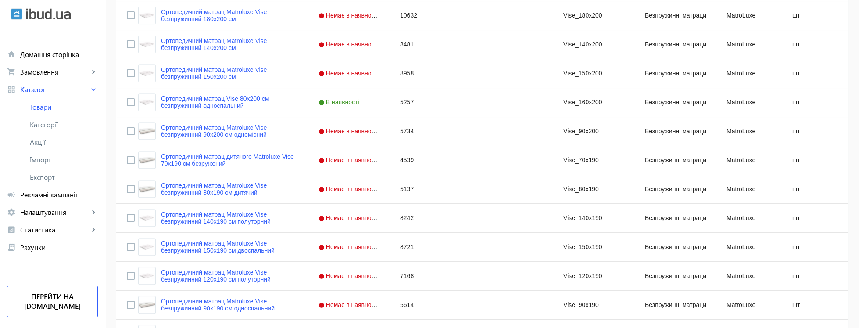
scroll to position [1532, 0]
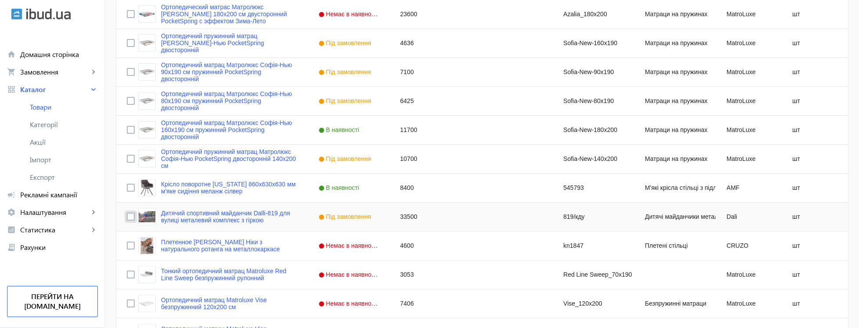
click at [129, 216] on input "Press Space to toggle row selection (unchecked)" at bounding box center [131, 217] width 8 height 8
checkbox input "true"
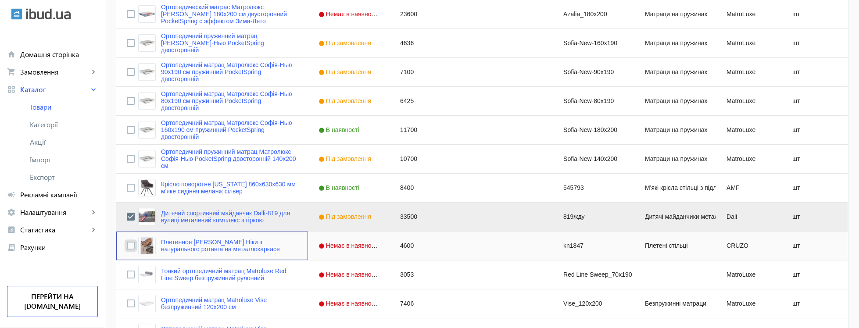
click at [133, 247] on input "Press Space to toggle row selection (unchecked)" at bounding box center [131, 246] width 8 height 8
checkbox input "true"
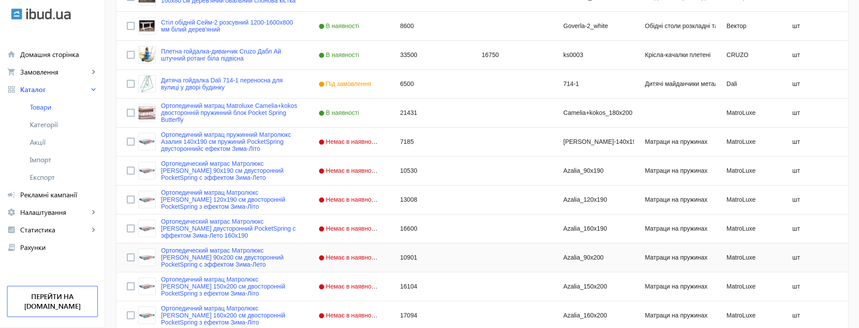
scroll to position [951, 0]
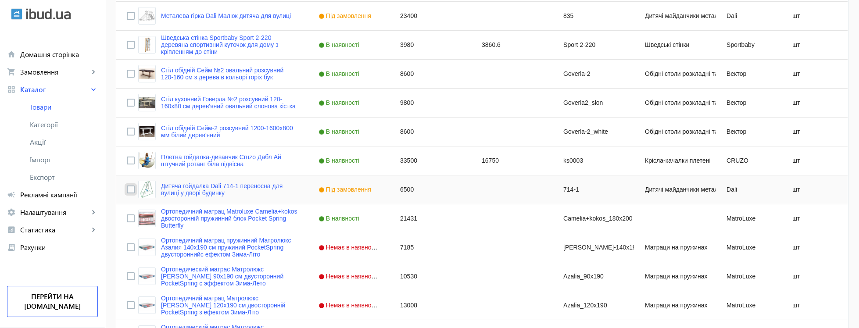
click at [129, 191] on input "Press Space to toggle row selection (unchecked)" at bounding box center [131, 190] width 8 height 8
checkbox input "true"
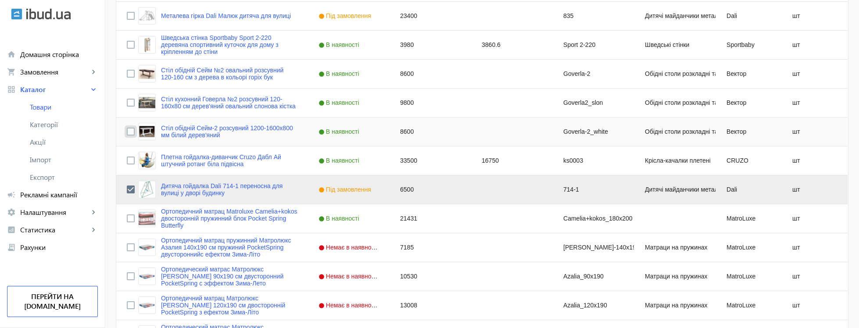
click at [131, 131] on input "Press Space to toggle row selection (unchecked)" at bounding box center [131, 132] width 8 height 8
checkbox input "true"
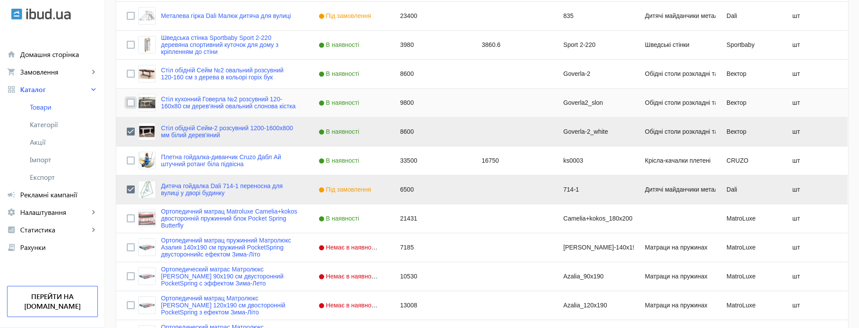
drag, startPoint x: 131, startPoint y: 102, endPoint x: 132, endPoint y: 86, distance: 15.9
click at [132, 72] on input "Press Space to toggle row selection (unchecked)" at bounding box center [131, 74] width 8 height 8
checkbox input "true"
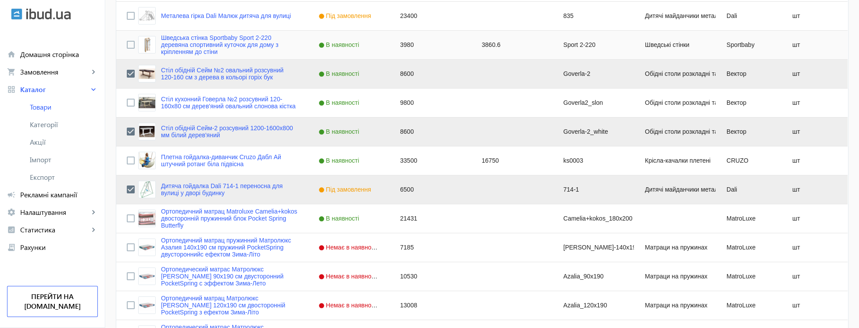
click at [131, 42] on div "Press SPACE to select this row." at bounding box center [131, 45] width 8 height 21
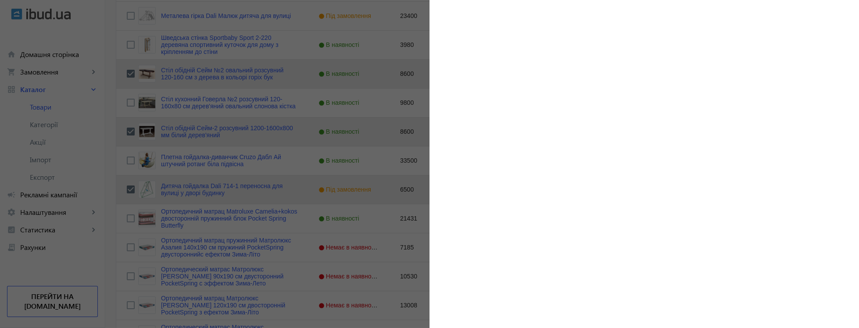
click at [132, 47] on div at bounding box center [429, 164] width 859 height 328
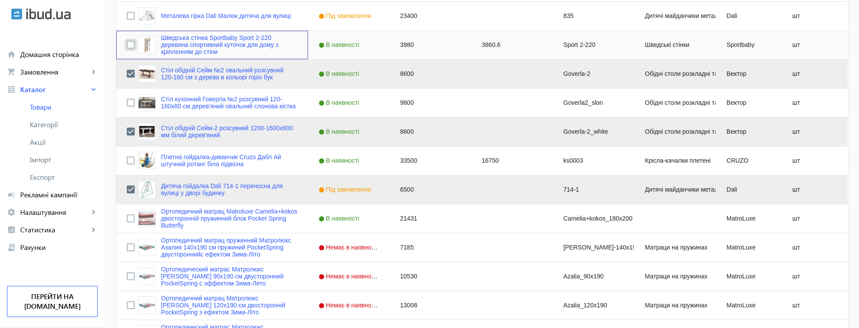
click at [129, 47] on input "Press Space to toggle row selection (unchecked)" at bounding box center [131, 45] width 8 height 8
checkbox input "true"
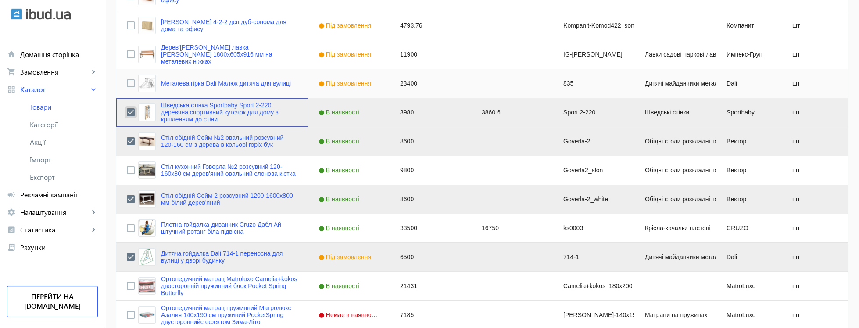
scroll to position [845, 0]
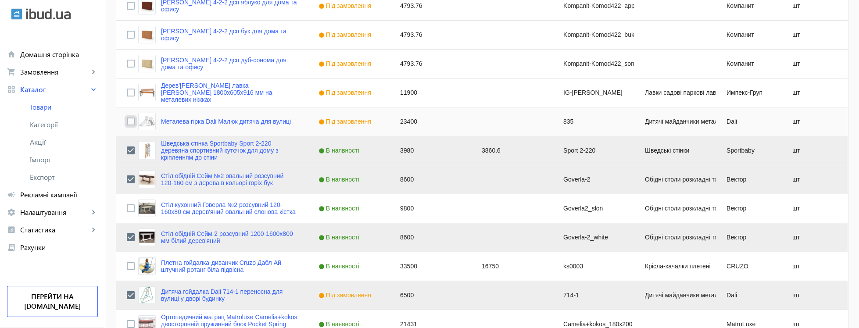
click at [131, 122] on input "Press Space to toggle row selection (unchecked)" at bounding box center [131, 122] width 8 height 8
checkbox input "true"
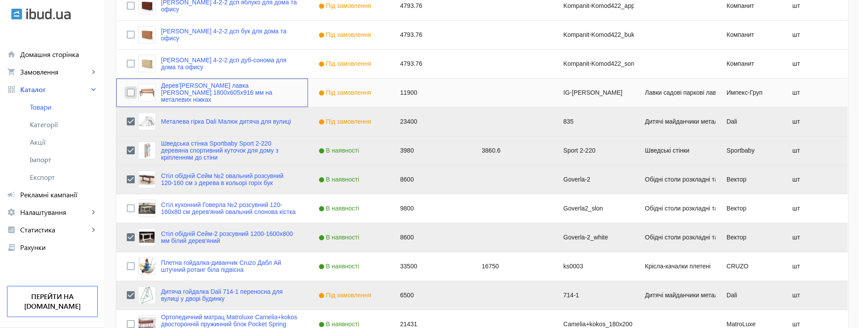
click at [129, 93] on input "Press Space to toggle row selection (unchecked)" at bounding box center [131, 93] width 8 height 8
checkbox input "true"
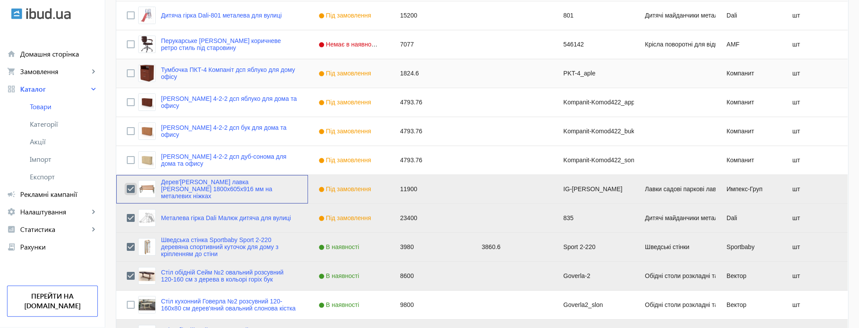
scroll to position [687, 0]
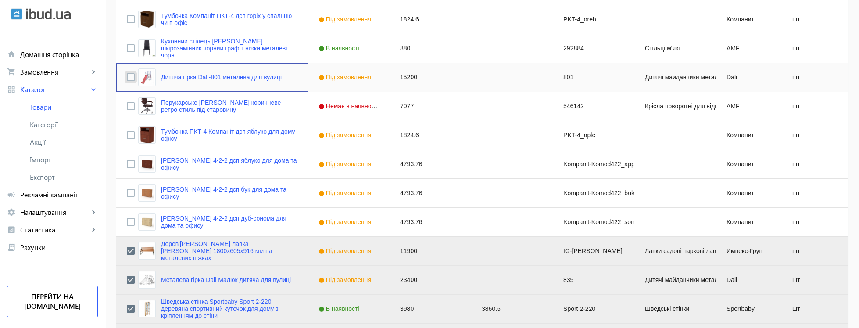
click at [130, 78] on input "Press Space to toggle row selection (unchecked)" at bounding box center [131, 77] width 8 height 8
checkbox input "true"
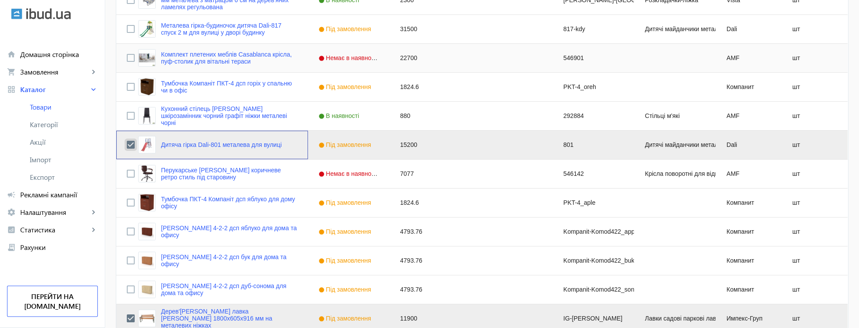
scroll to position [528, 0]
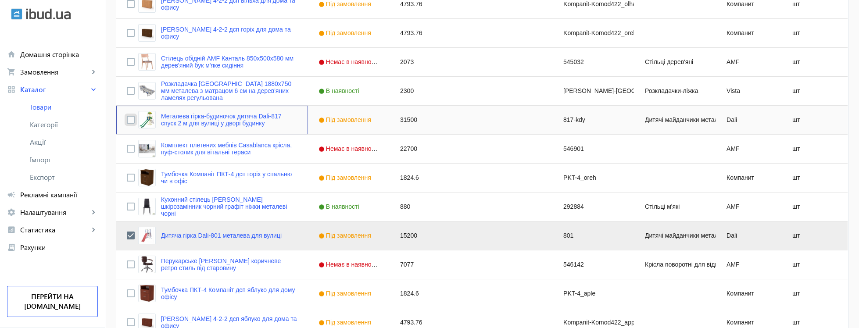
click at [130, 123] on input "Press Space to toggle row selection (unchecked)" at bounding box center [131, 120] width 8 height 8
checkbox input "true"
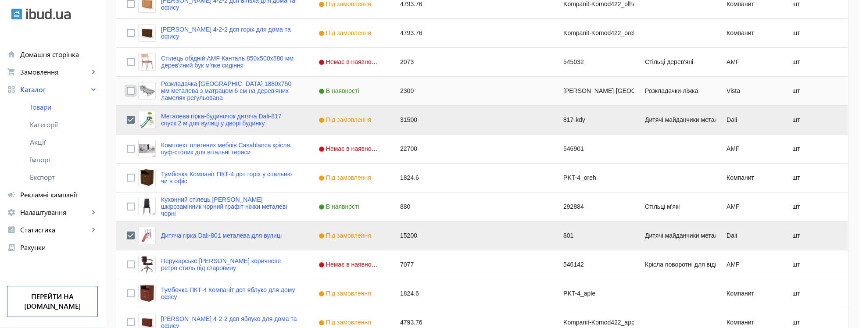
click at [132, 91] on input "Press Space to toggle row selection (unchecked)" at bounding box center [131, 91] width 8 height 8
checkbox input "true"
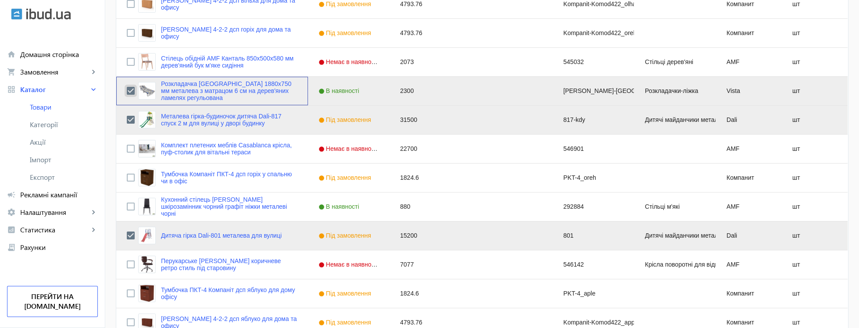
scroll to position [370, 0]
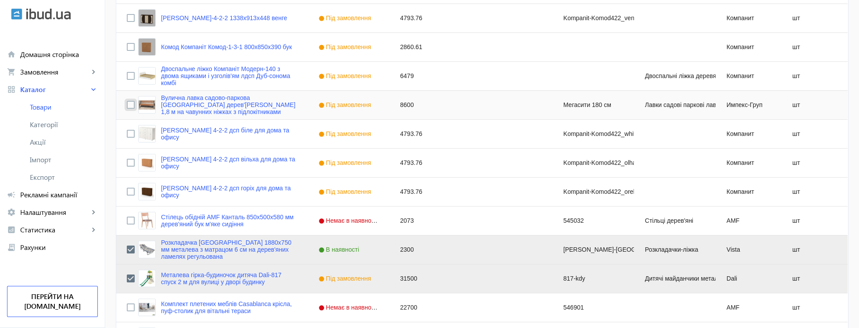
click at [132, 106] on input "Press Space to toggle row selection (unchecked)" at bounding box center [131, 105] width 8 height 8
checkbox input "true"
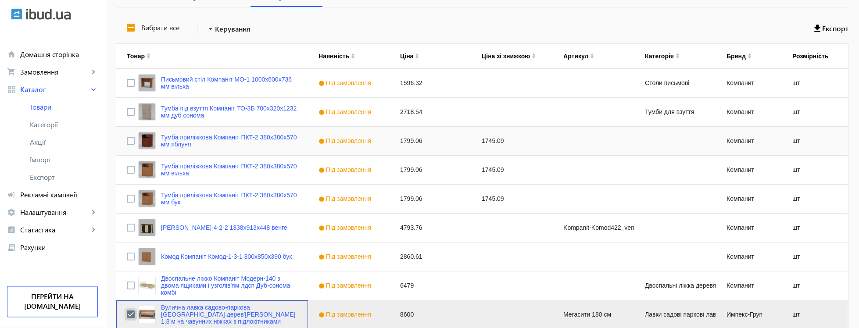
scroll to position [158, 0]
click at [219, 34] on span "Керування" at bounding box center [233, 30] width 36 height 11
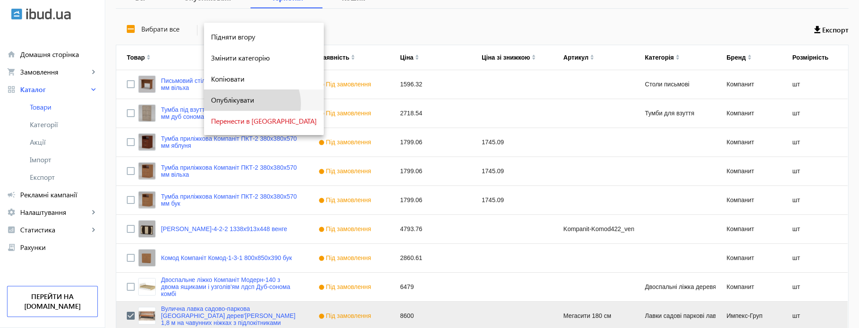
click at [252, 104] on span "Опублікувати" at bounding box center [264, 100] width 106 height 7
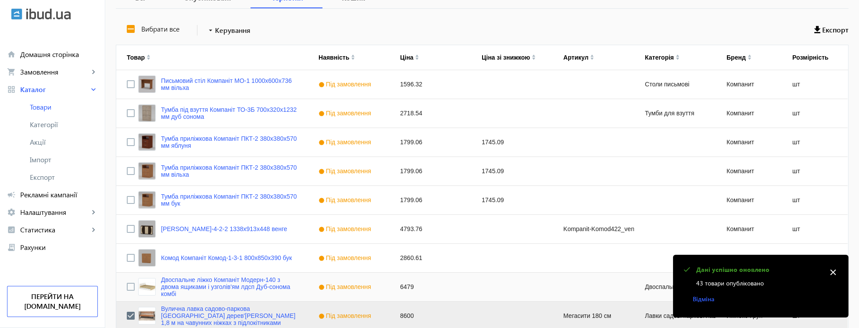
scroll to position [211, 0]
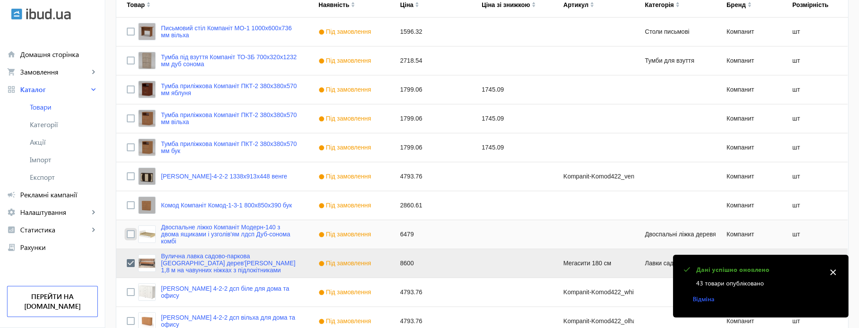
click at [132, 235] on input "Press Space to toggle row selection (unchecked)" at bounding box center [131, 234] width 8 height 8
checkbox input "true"
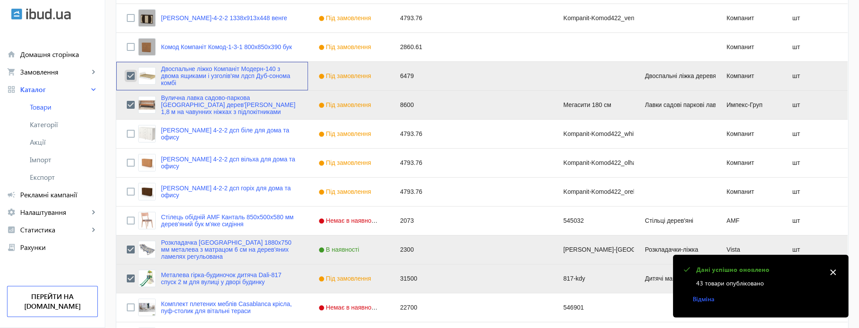
scroll to position [53, 0]
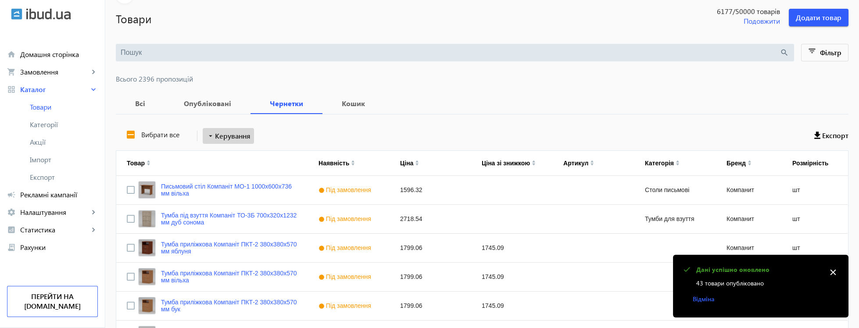
click at [219, 134] on span "Керування" at bounding box center [233, 136] width 36 height 11
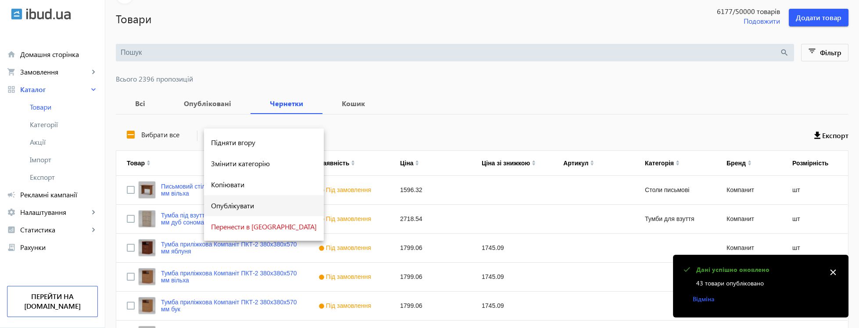
click at [242, 212] on button "Опублікувати" at bounding box center [264, 205] width 120 height 21
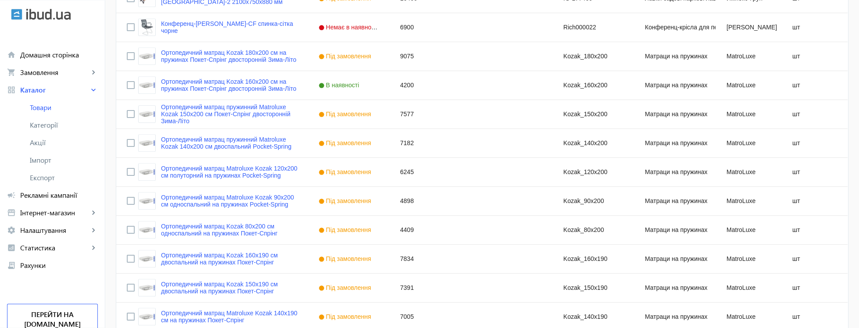
scroll to position [3456, 0]
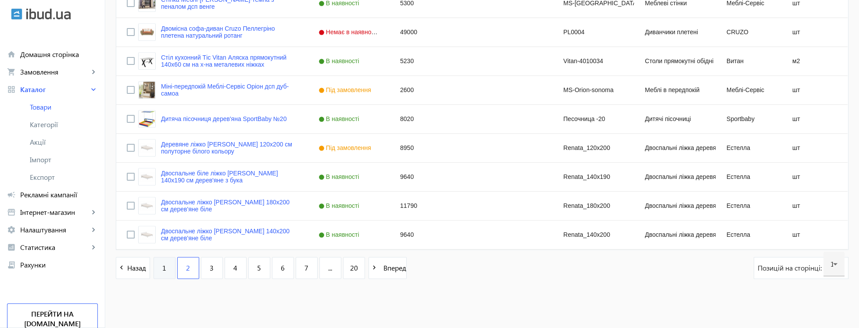
click at [167, 271] on link "1" at bounding box center [165, 268] width 22 height 22
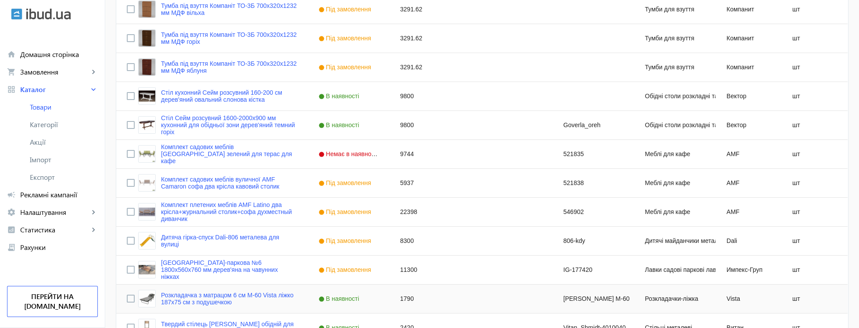
scroll to position [687, 0]
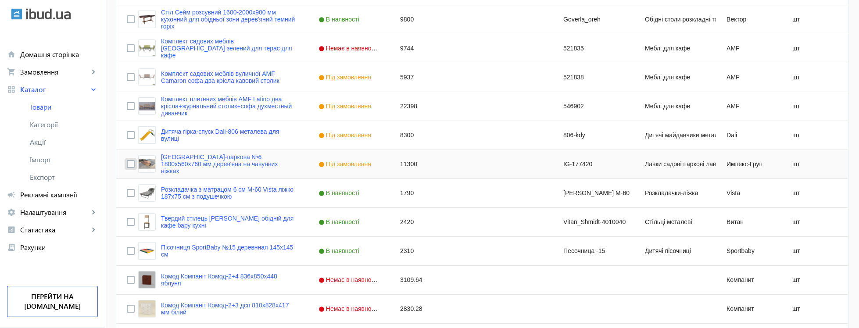
click at [129, 162] on input "Press Space to toggle row selection (unchecked)" at bounding box center [131, 164] width 8 height 8
checkbox input "true"
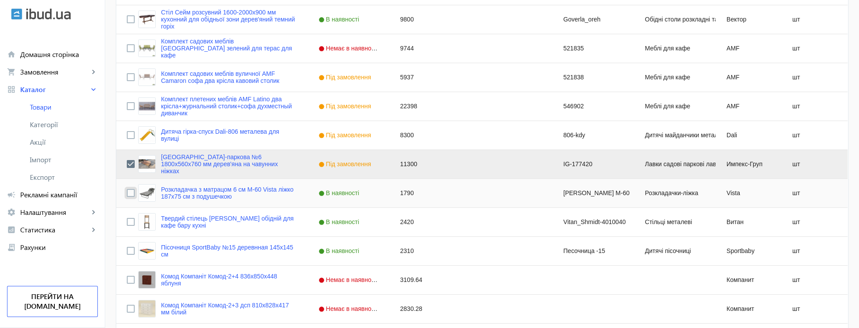
click at [131, 194] on input "Press Space to toggle row selection (unchecked)" at bounding box center [131, 193] width 8 height 8
checkbox input "true"
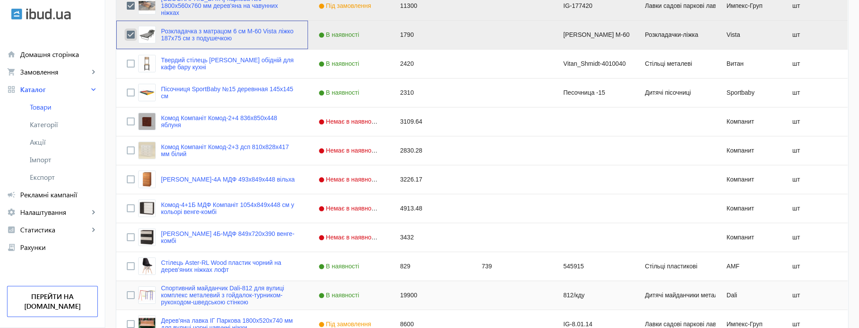
scroll to position [1004, 0]
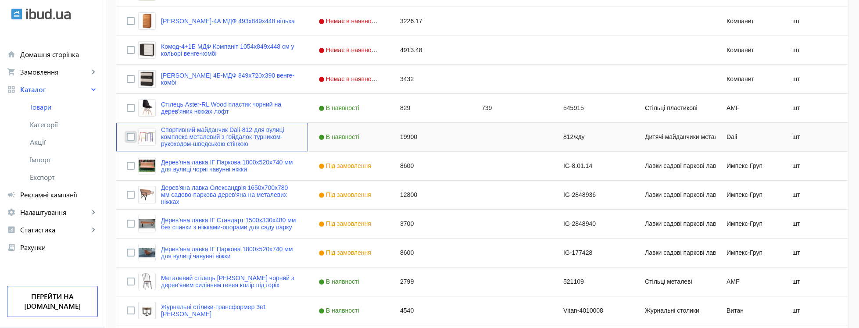
click at [129, 137] on input "Press Space to toggle row selection (unchecked)" at bounding box center [131, 137] width 8 height 8
checkbox input "true"
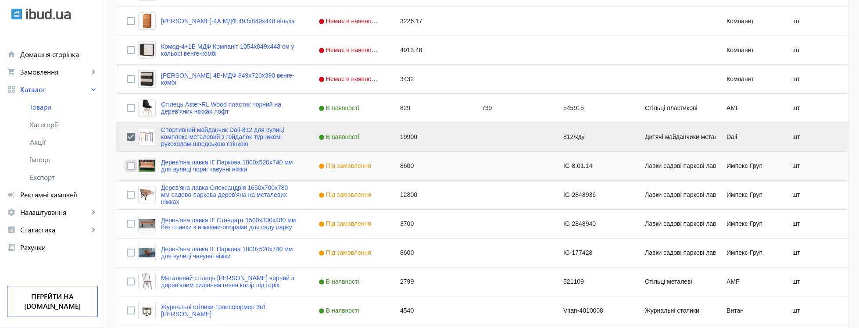
click at [128, 167] on input "Press Space to toggle row selection (unchecked)" at bounding box center [131, 166] width 8 height 8
checkbox input "true"
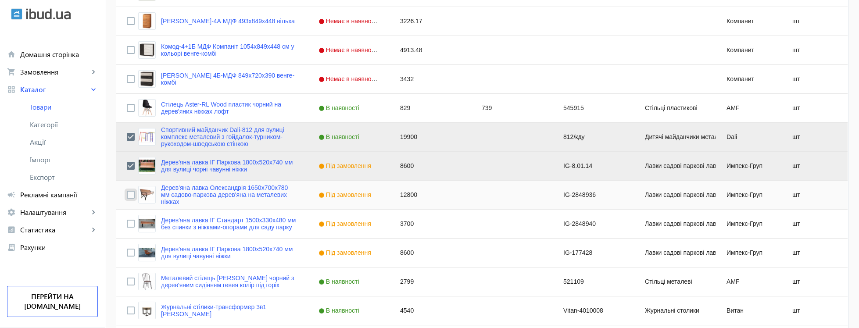
click at [131, 199] on input "Press Space to toggle row selection (unchecked)" at bounding box center [131, 195] width 8 height 8
checkbox input "true"
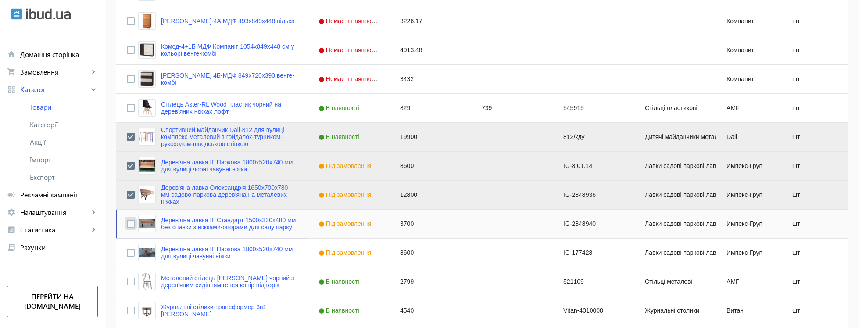
click at [129, 226] on input "Press Space to toggle row selection (unchecked)" at bounding box center [131, 224] width 8 height 8
checkbox input "true"
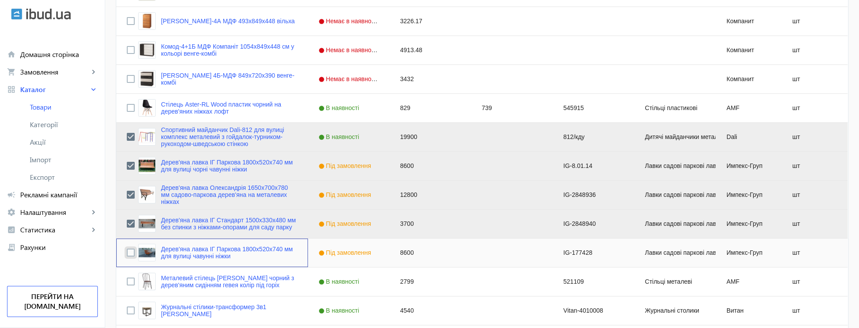
click at [132, 256] on input "Press Space to toggle row selection (unchecked)" at bounding box center [131, 253] width 8 height 8
checkbox input "true"
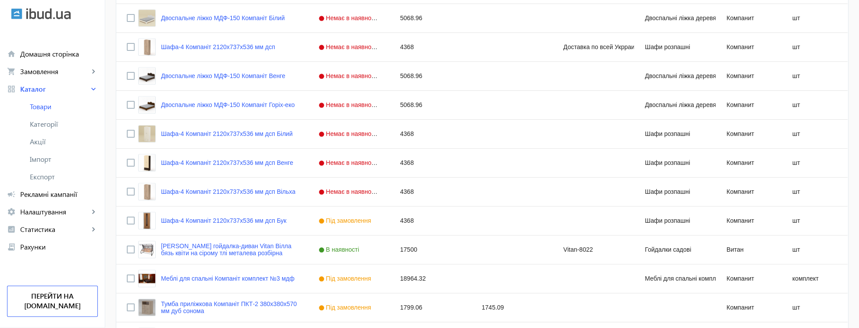
scroll to position [1638, 0]
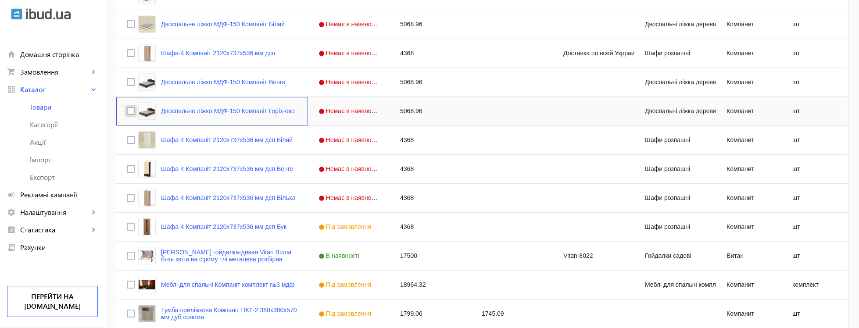
drag, startPoint x: 132, startPoint y: 109, endPoint x: 135, endPoint y: 96, distance: 13.9
click at [132, 109] on input "Press Space to toggle row selection (unchecked)" at bounding box center [131, 111] width 8 height 8
checkbox input "true"
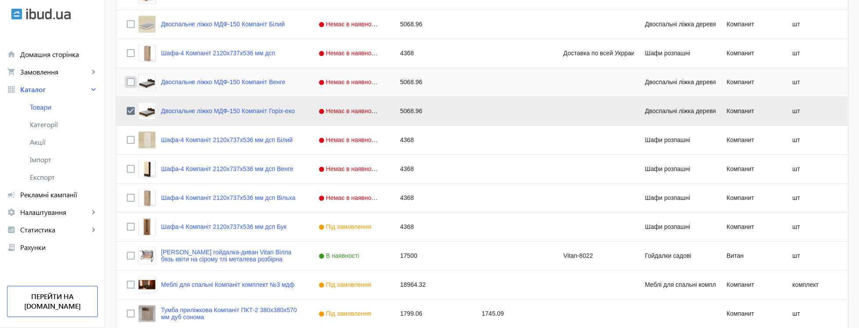
click at [131, 82] on input "Press Space to toggle row selection (unchecked)" at bounding box center [131, 82] width 8 height 8
checkbox input "true"
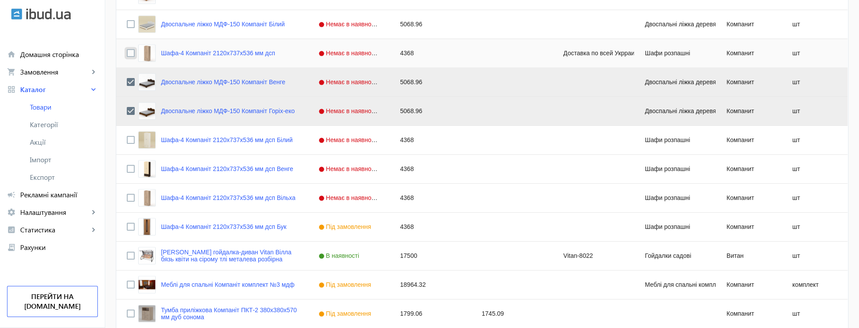
click at [130, 53] on input "Press Space to toggle row selection (unchecked)" at bounding box center [131, 53] width 8 height 8
checkbox input "true"
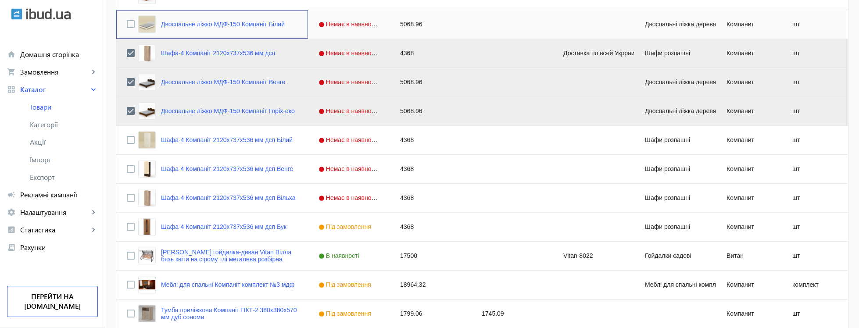
click at [130, 22] on div "Press SPACE to select this row." at bounding box center [131, 24] width 8 height 8
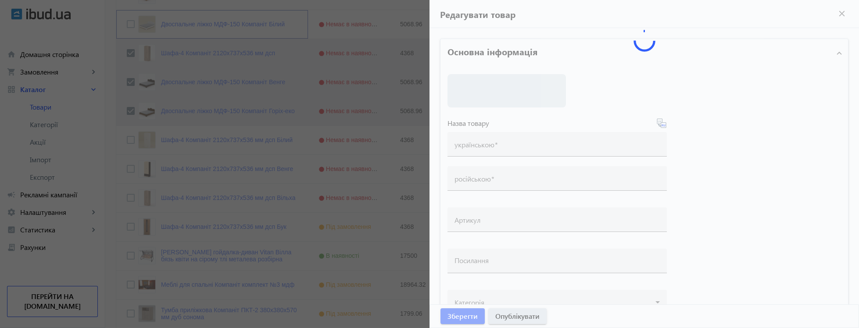
scroll to position [1480, 0]
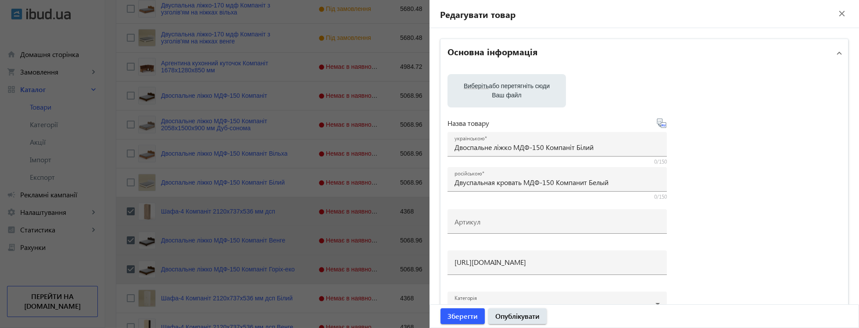
click at [842, 15] on mat-icon "close" at bounding box center [842, 13] width 13 height 13
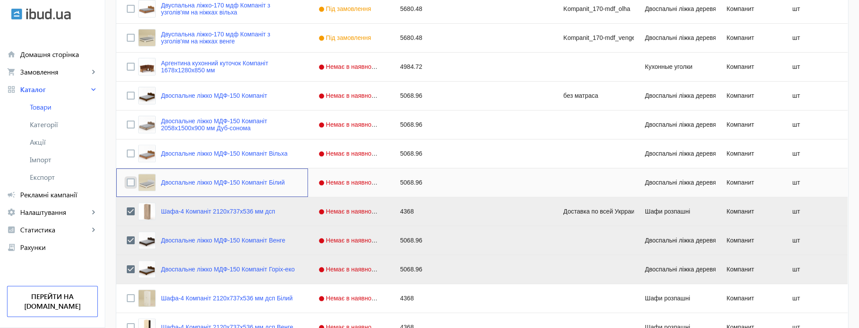
click at [133, 187] on input "Press Space to toggle row selection (unchecked)" at bounding box center [131, 183] width 8 height 8
checkbox input "true"
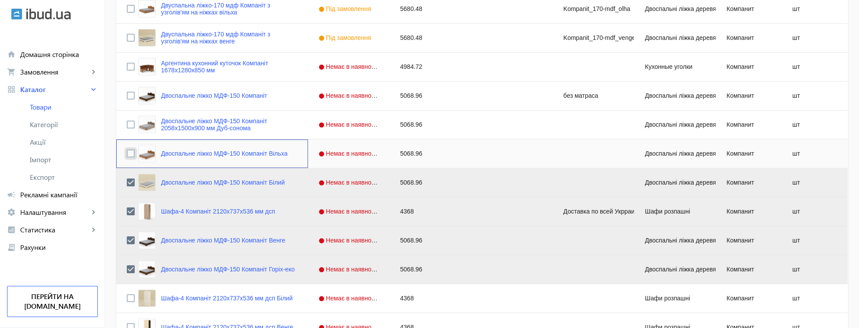
click at [129, 156] on input "Press Space to toggle row selection (unchecked)" at bounding box center [131, 154] width 8 height 8
checkbox input "true"
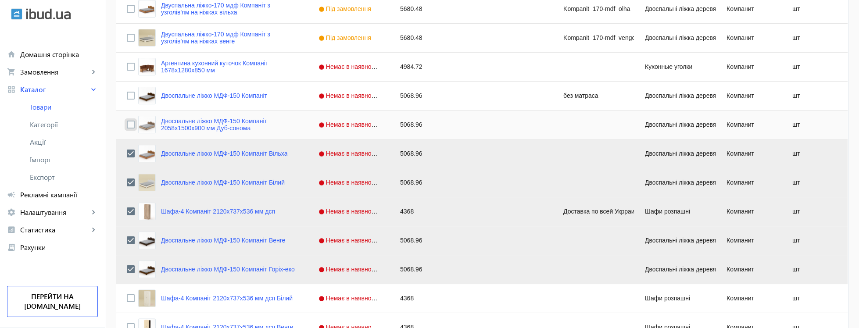
click at [132, 125] on input "Press Space to toggle row selection (unchecked)" at bounding box center [131, 125] width 8 height 8
checkbox input "true"
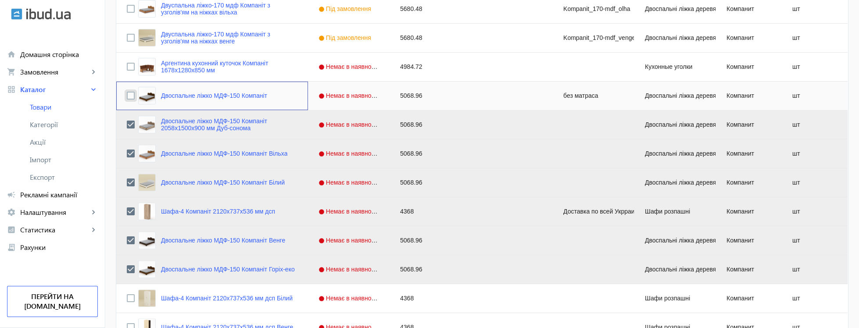
click at [131, 93] on input "Press Space to toggle row selection (unchecked)" at bounding box center [131, 96] width 8 height 8
checkbox input "true"
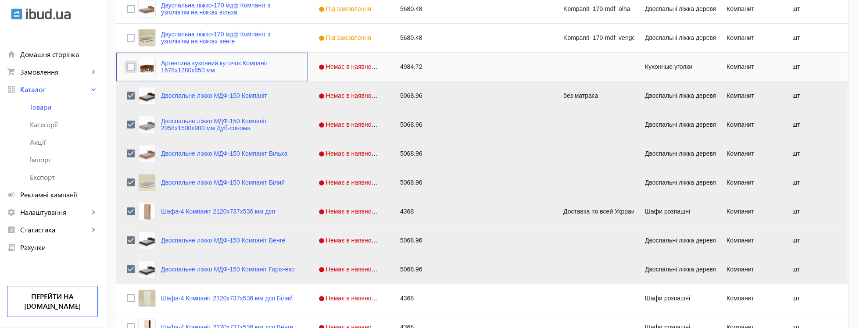
drag, startPoint x: 132, startPoint y: 68, endPoint x: 132, endPoint y: 48, distance: 20.2
click at [132, 67] on input "Press Space to toggle row selection (unchecked)" at bounding box center [131, 67] width 8 height 8
checkbox input "true"
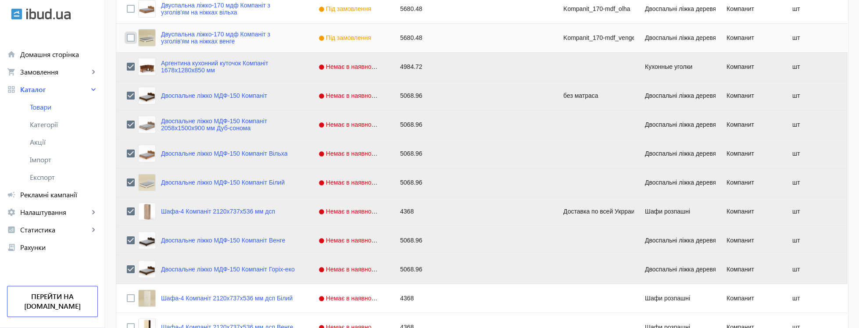
click at [132, 42] on input "Press Space to toggle row selection (unchecked)" at bounding box center [131, 38] width 8 height 8
checkbox input "true"
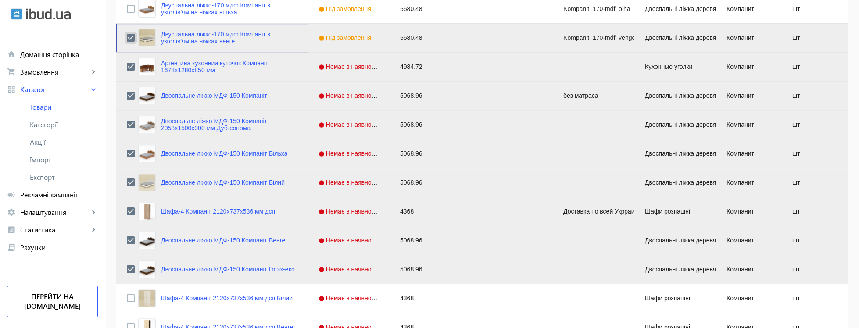
scroll to position [1321, 0]
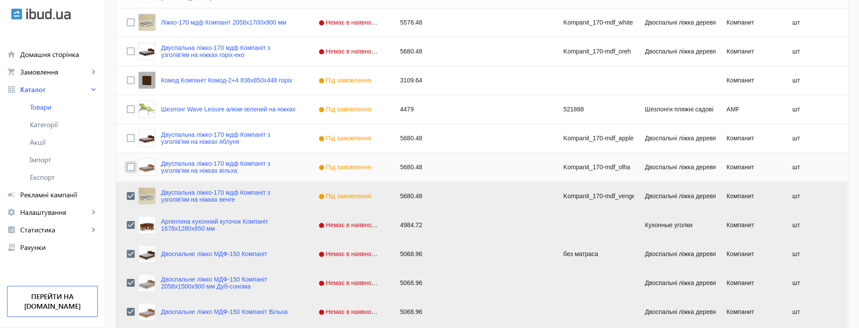
click at [130, 170] on input "Press Space to toggle row selection (unchecked)" at bounding box center [131, 167] width 8 height 8
checkbox input "true"
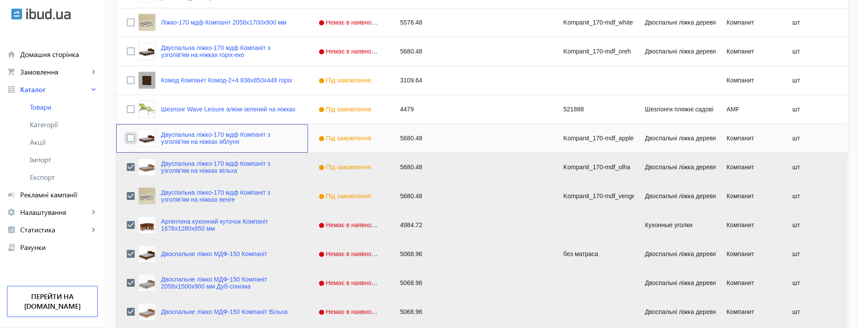
click at [133, 140] on input "Press Space to toggle row selection (unchecked)" at bounding box center [131, 138] width 8 height 8
checkbox input "true"
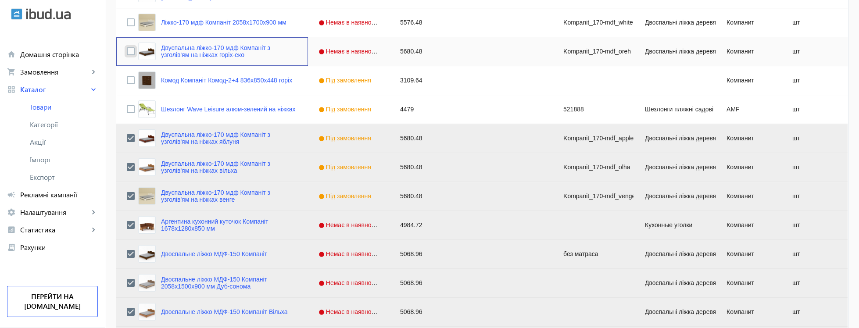
click at [133, 52] on input "Press Space to toggle row selection (unchecked)" at bounding box center [131, 51] width 8 height 8
checkbox input "true"
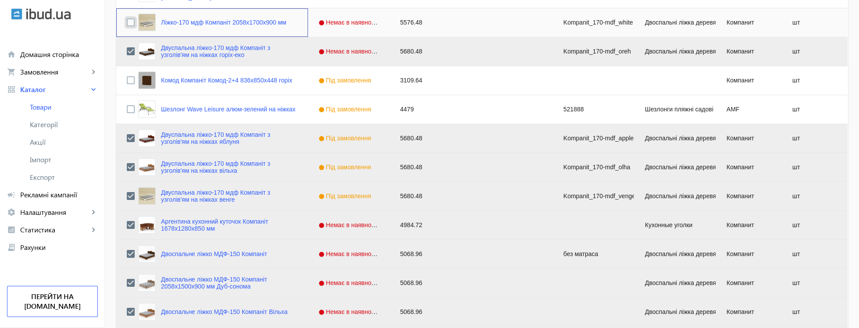
click at [132, 25] on input "Press Space to toggle row selection (unchecked)" at bounding box center [131, 22] width 8 height 8
checkbox input "true"
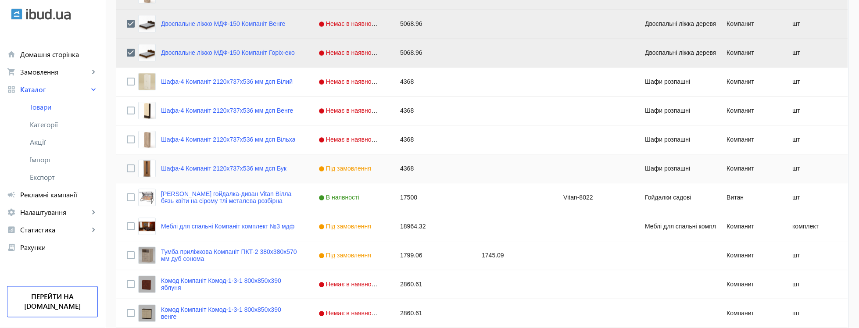
scroll to position [1691, 0]
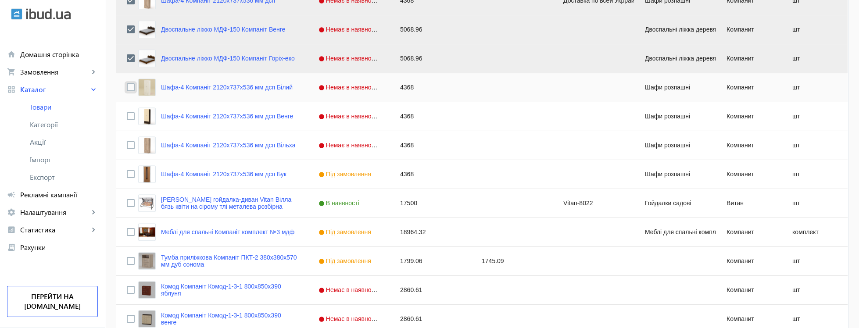
click at [130, 88] on input "Press Space to toggle row selection (unchecked)" at bounding box center [131, 87] width 8 height 8
checkbox input "true"
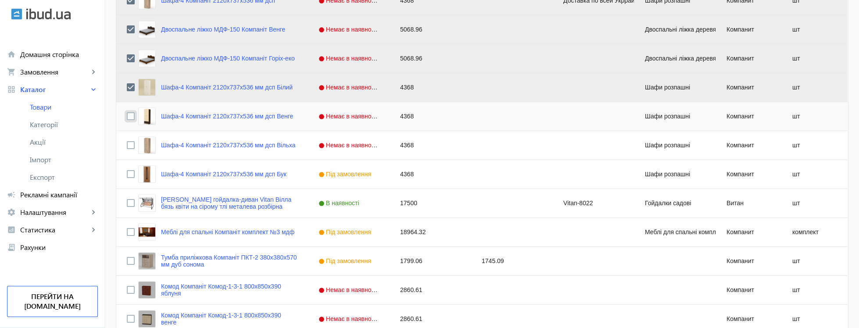
click at [132, 116] on input "Press Space to toggle row selection (unchecked)" at bounding box center [131, 116] width 8 height 8
checkbox input "true"
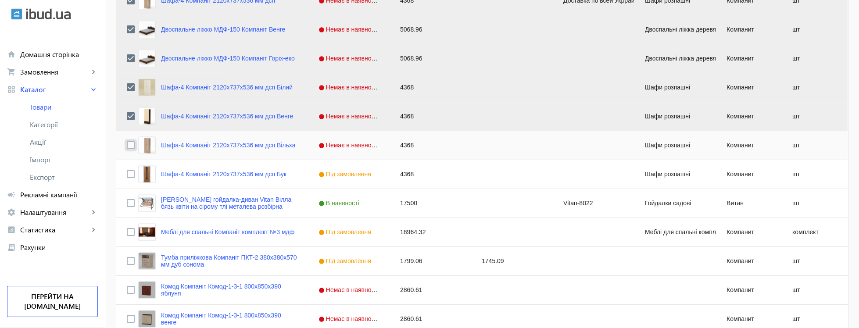
click at [129, 149] on input "Press Space to toggle row selection (unchecked)" at bounding box center [131, 145] width 8 height 8
checkbox input "true"
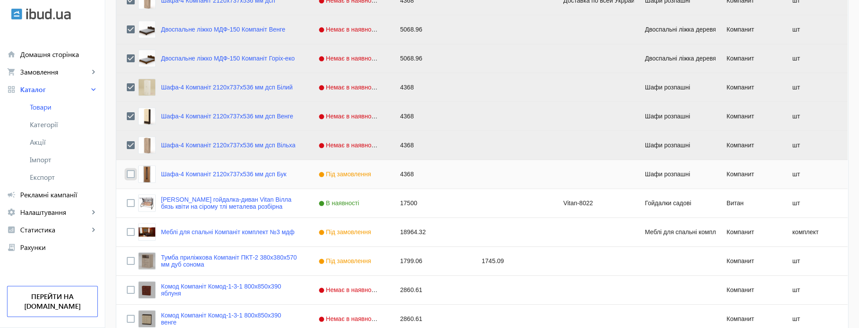
click at [129, 177] on input "Press Space to toggle row selection (unchecked)" at bounding box center [131, 174] width 8 height 8
checkbox input "true"
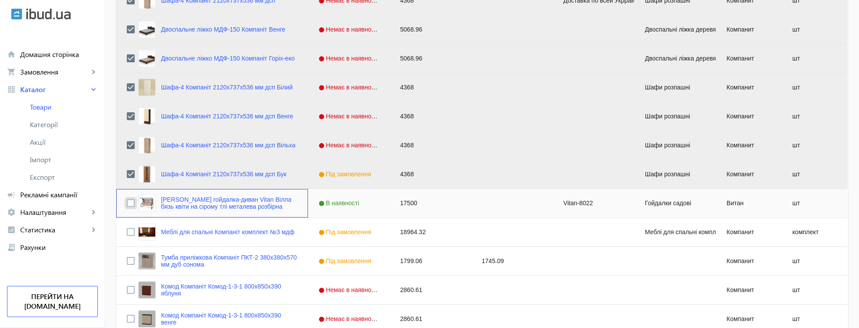
drag, startPoint x: 129, startPoint y: 201, endPoint x: 130, endPoint y: 213, distance: 11.9
click at [129, 202] on input "Press Space to toggle row selection (unchecked)" at bounding box center [131, 203] width 8 height 8
checkbox input "true"
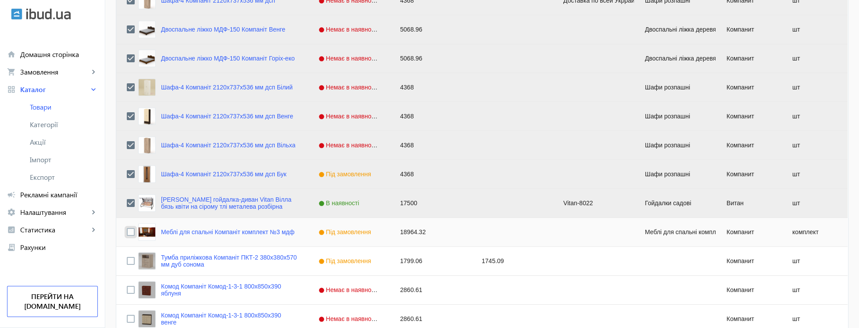
click at [131, 235] on input "Press Space to toggle row selection (unchecked)" at bounding box center [131, 232] width 8 height 8
checkbox input "true"
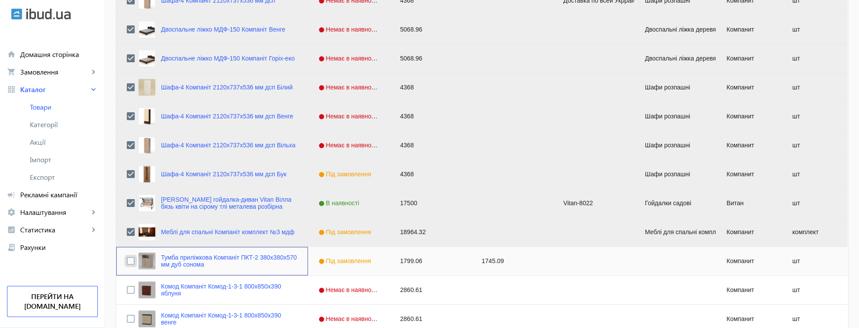
click at [132, 261] on input "Press Space to toggle row selection (unchecked)" at bounding box center [131, 261] width 8 height 8
checkbox input "true"
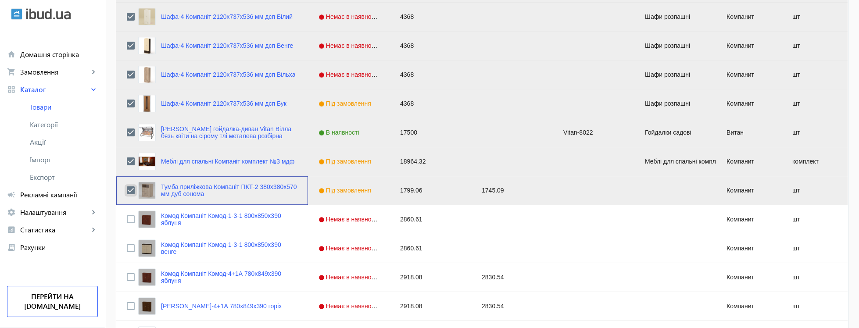
scroll to position [1797, 0]
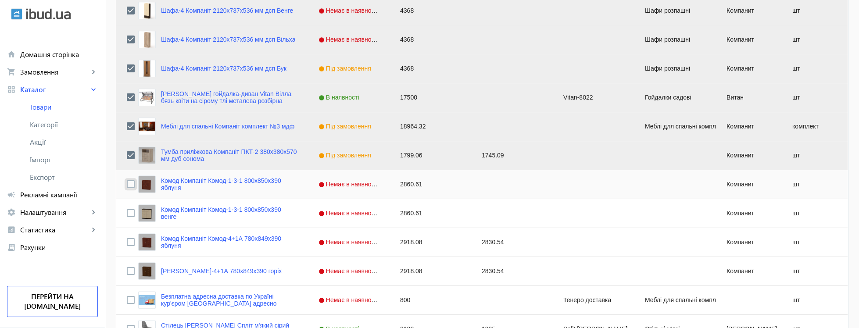
click at [132, 184] on input "Press Space to toggle row selection (unchecked)" at bounding box center [131, 184] width 8 height 8
checkbox input "true"
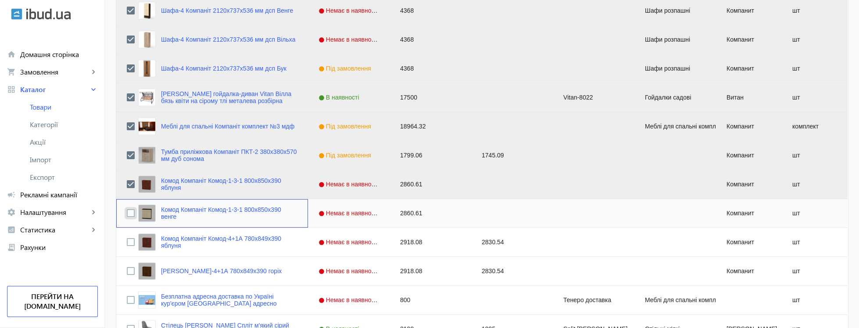
click at [131, 213] on input "Press Space to toggle row selection (unchecked)" at bounding box center [131, 213] width 8 height 8
checkbox input "true"
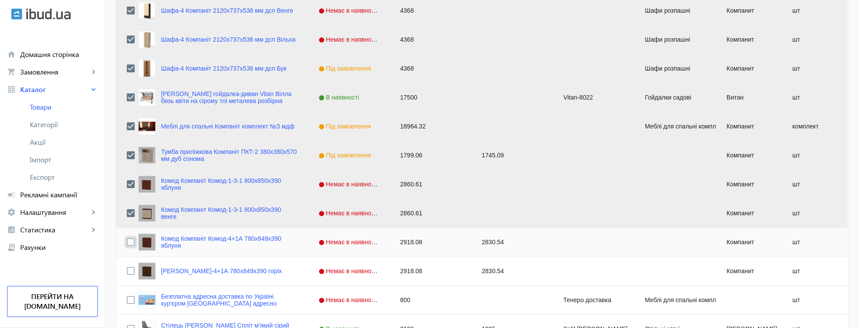
click at [129, 245] on input "Press Space to toggle row selection (unchecked)" at bounding box center [131, 242] width 8 height 8
checkbox input "true"
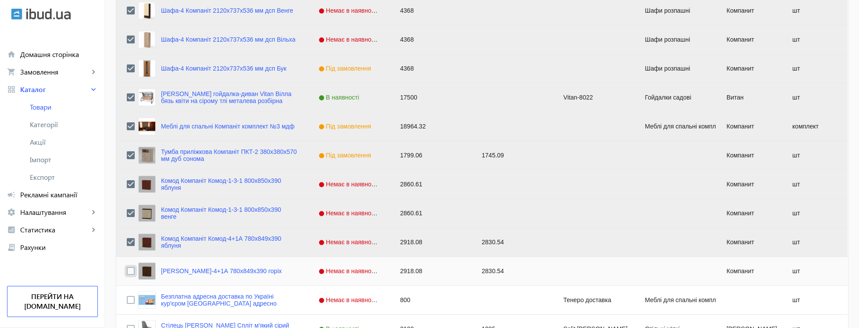
click at [128, 274] on input "Press Space to toggle row selection (unchecked)" at bounding box center [131, 271] width 8 height 8
checkbox input "true"
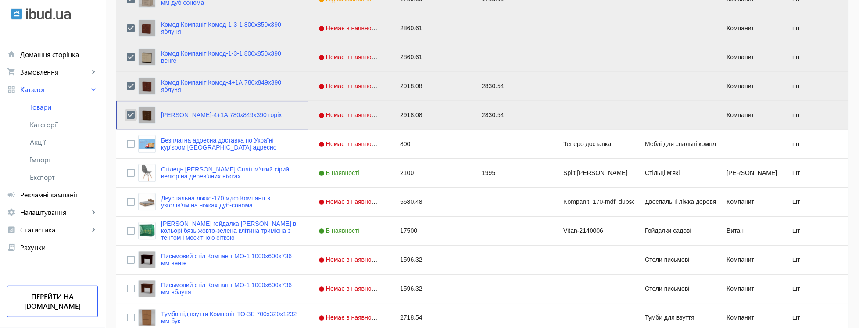
scroll to position [1955, 0]
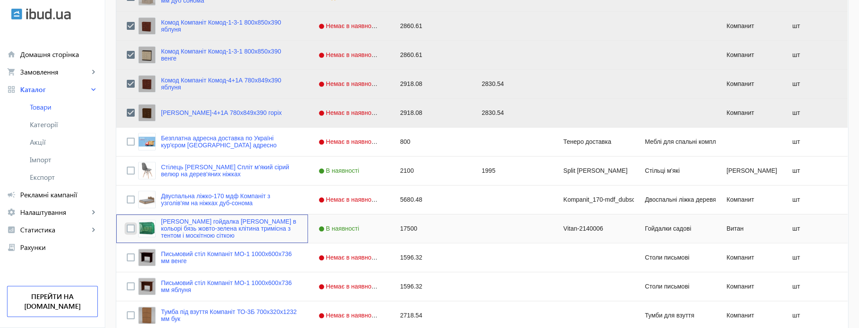
click at [132, 227] on input "Press Space to toggle row selection (unchecked)" at bounding box center [131, 229] width 8 height 8
checkbox input "true"
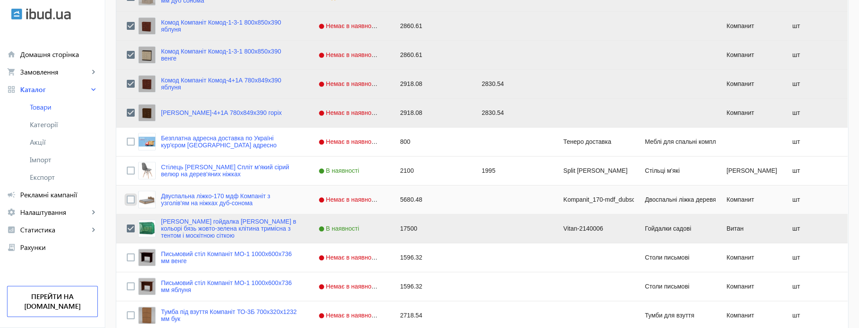
click at [132, 201] on input "Press Space to toggle row selection (unchecked)" at bounding box center [131, 200] width 8 height 8
checkbox input "true"
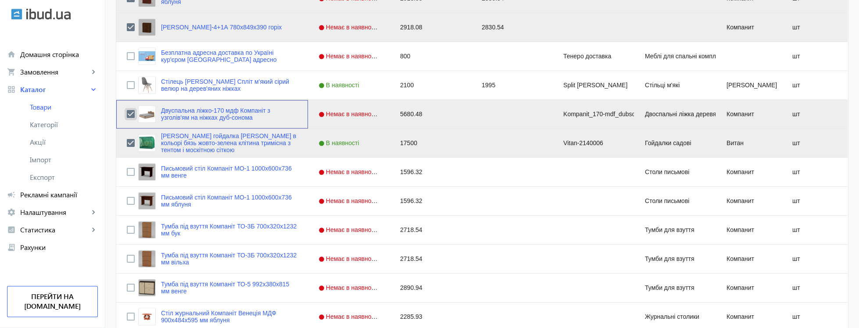
scroll to position [2061, 0]
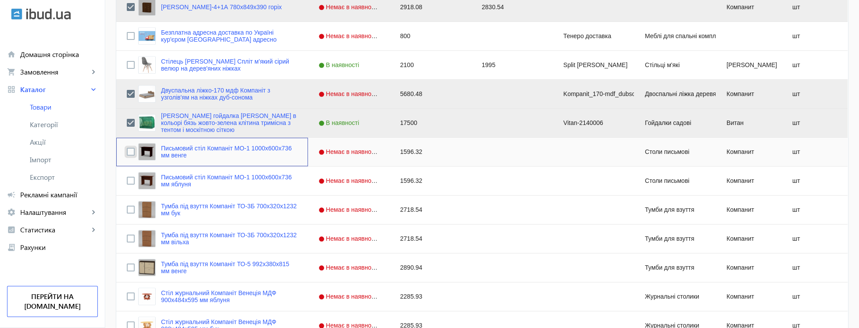
click at [132, 149] on input "Press Space to toggle row selection (unchecked)" at bounding box center [131, 152] width 8 height 8
checkbox input "true"
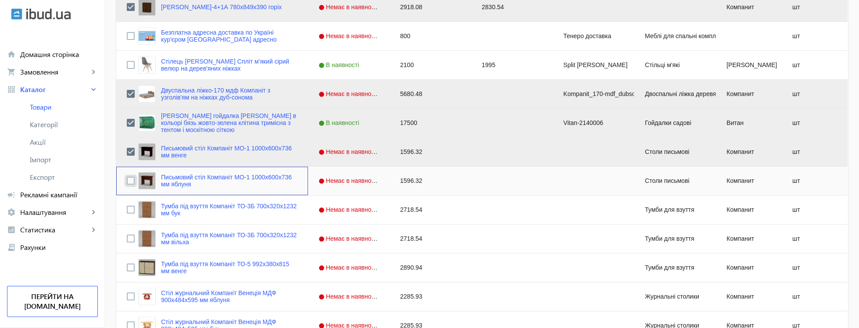
click at [132, 184] on input "Press Space to toggle row selection (unchecked)" at bounding box center [131, 181] width 8 height 8
checkbox input "true"
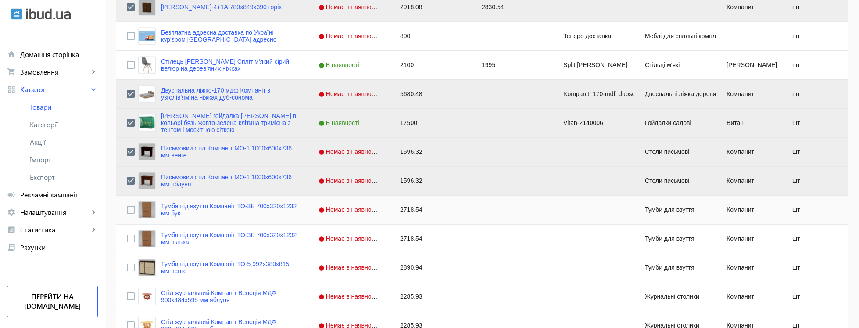
click at [129, 217] on div "Press SPACE to select this row." at bounding box center [131, 210] width 8 height 21
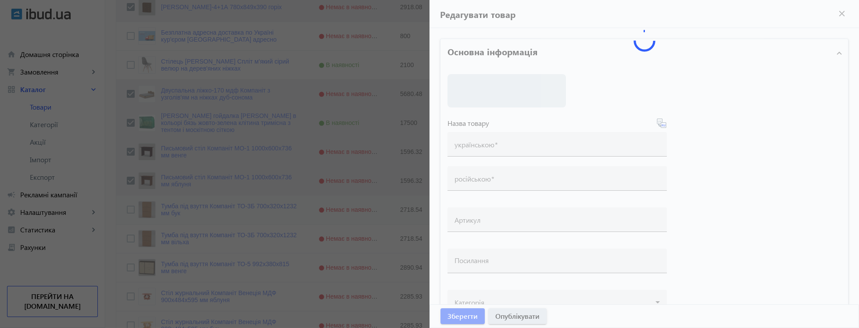
click at [132, 240] on div at bounding box center [429, 164] width 859 height 328
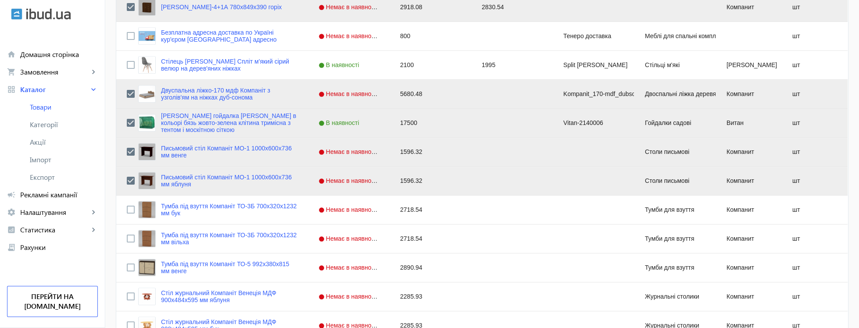
click at [133, 215] on div at bounding box center [429, 164] width 859 height 328
click at [130, 209] on input "Press Space to toggle row selection (unchecked)" at bounding box center [131, 210] width 8 height 8
checkbox input "true"
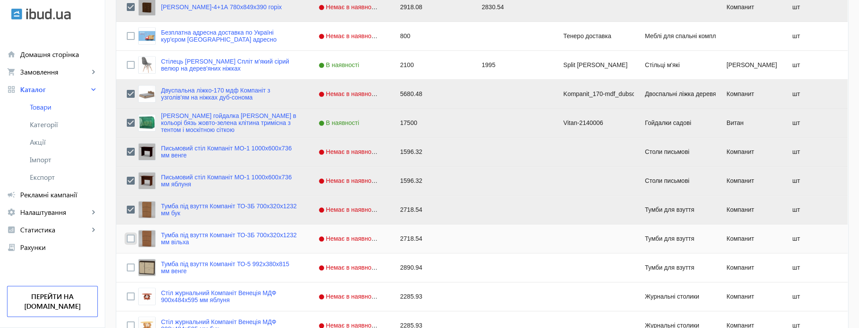
click at [131, 241] on input "Press Space to toggle row selection (unchecked)" at bounding box center [131, 239] width 8 height 8
checkbox input "true"
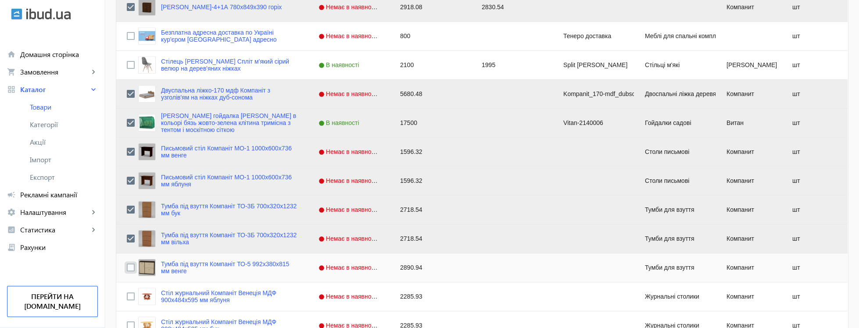
click at [130, 267] on input "Press Space to toggle row selection (unchecked)" at bounding box center [131, 268] width 8 height 8
checkbox input "true"
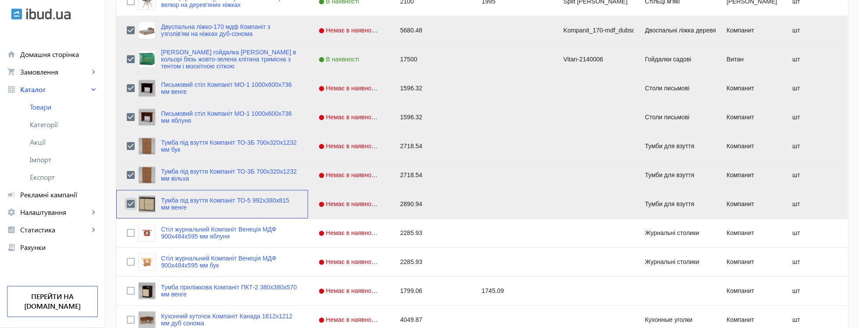
scroll to position [2272, 0]
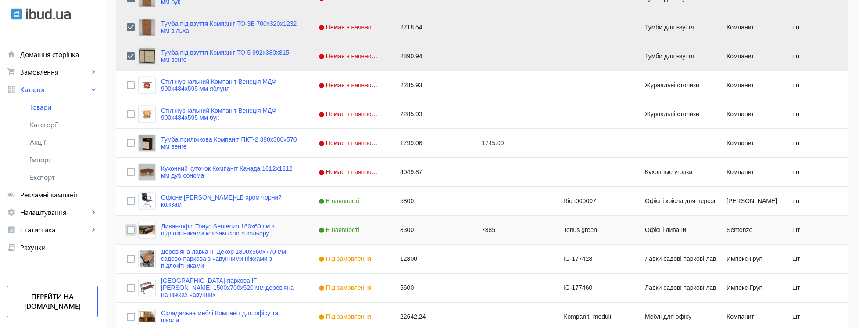
click at [130, 228] on input "Press Space to toggle row selection (unchecked)" at bounding box center [131, 230] width 8 height 8
checkbox input "true"
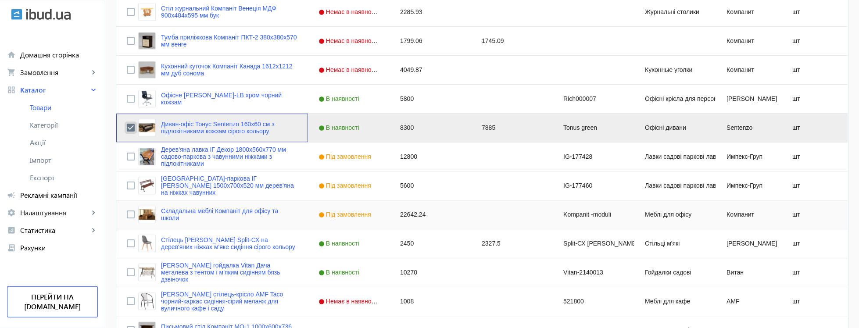
scroll to position [2378, 0]
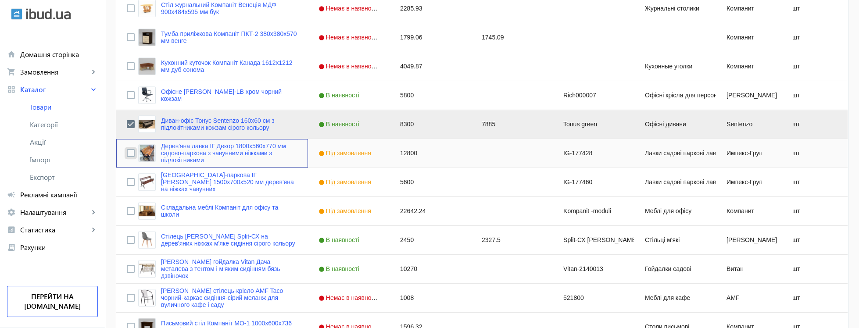
click at [131, 154] on input "Press Space to toggle row selection (unchecked)" at bounding box center [131, 153] width 8 height 8
checkbox input "true"
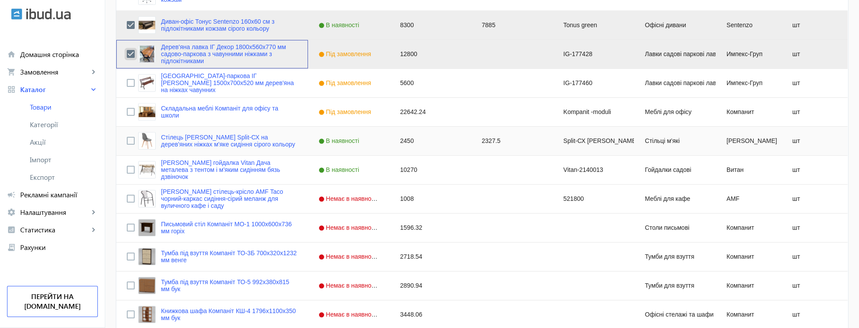
scroll to position [2484, 0]
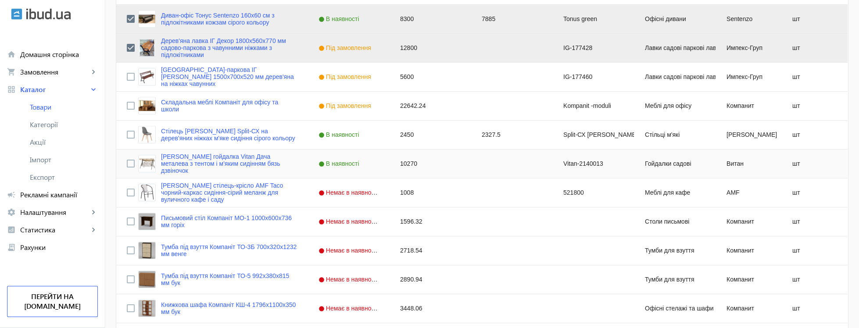
click at [130, 160] on div "Press SPACE to select this row." at bounding box center [131, 164] width 8 height 21
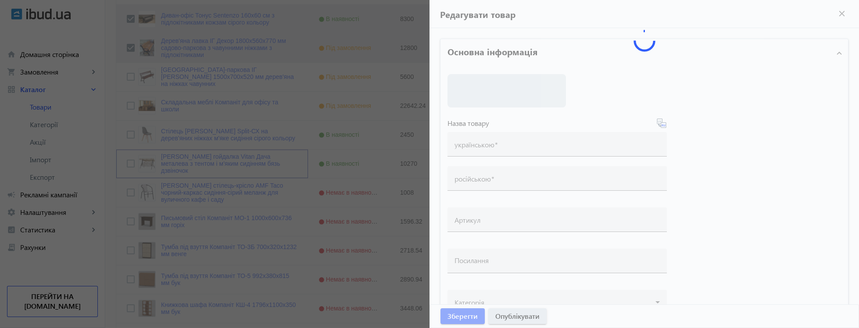
scroll to position [2727, 0]
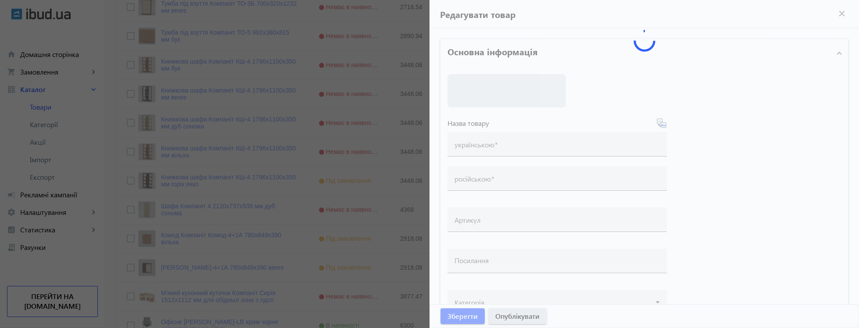
click at [125, 226] on div at bounding box center [429, 164] width 859 height 328
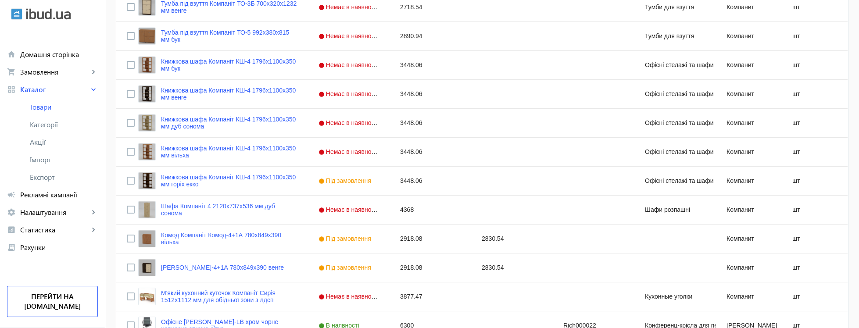
click at [116, 237] on div at bounding box center [429, 164] width 859 height 328
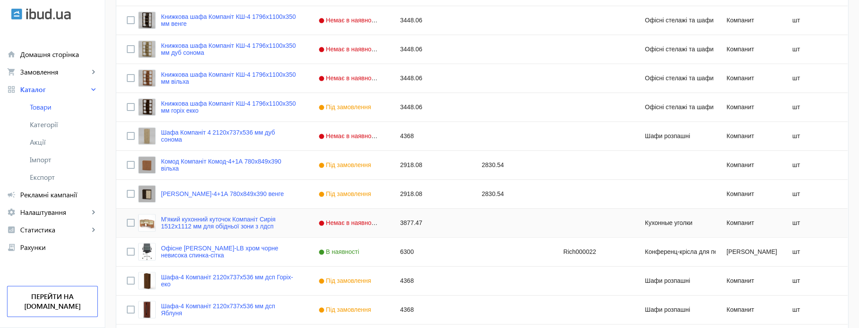
scroll to position [3012, 0]
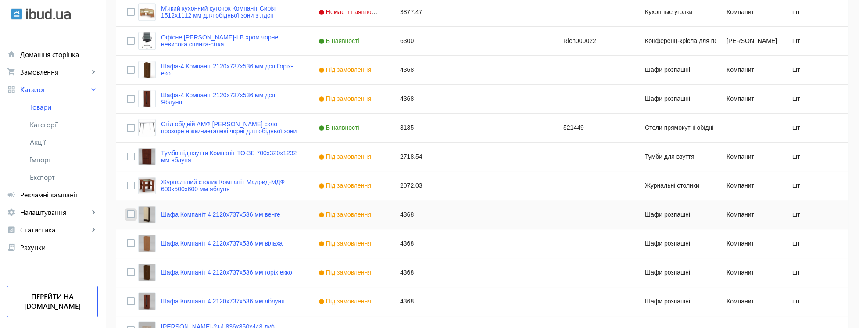
click at [132, 212] on input "Press Space to toggle row selection (unchecked)" at bounding box center [131, 215] width 8 height 8
checkbox input "true"
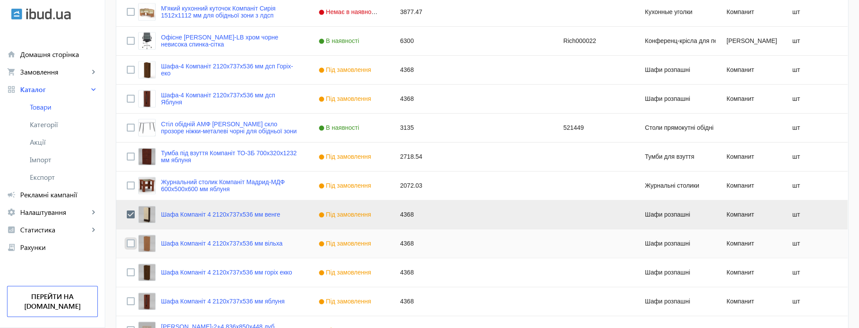
click at [129, 247] on input "Press Space to toggle row selection (unchecked)" at bounding box center [131, 244] width 8 height 8
checkbox input "true"
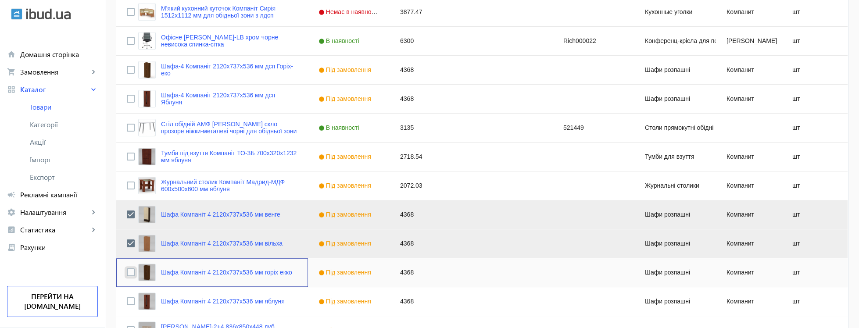
click at [129, 273] on input "Press Space to toggle row selection (unchecked)" at bounding box center [131, 273] width 8 height 8
checkbox input "true"
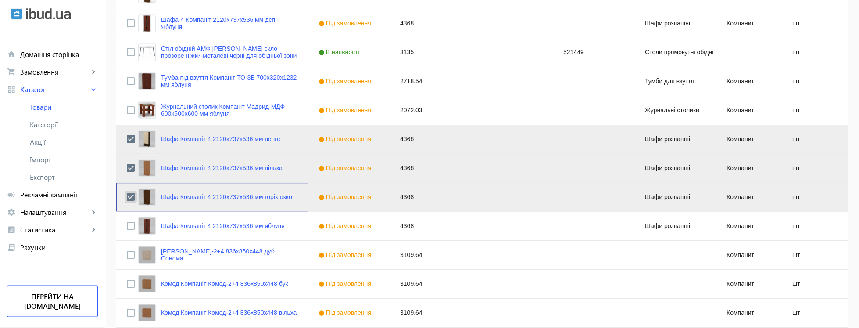
scroll to position [3118, 0]
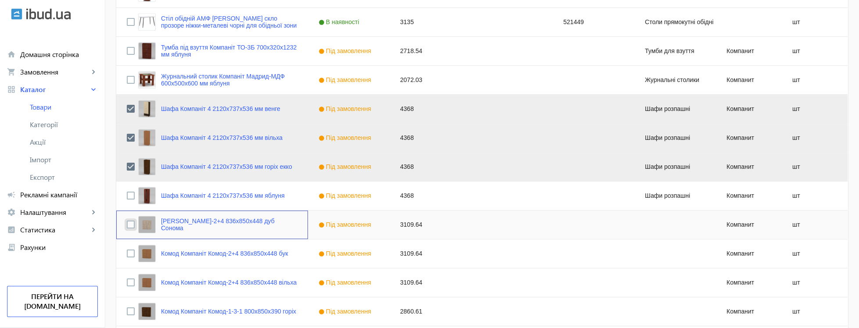
drag, startPoint x: 131, startPoint y: 226, endPoint x: 135, endPoint y: 205, distance: 21.9
click at [131, 225] on input "Press Space to toggle row selection (unchecked)" at bounding box center [131, 225] width 8 height 8
checkbox input "true"
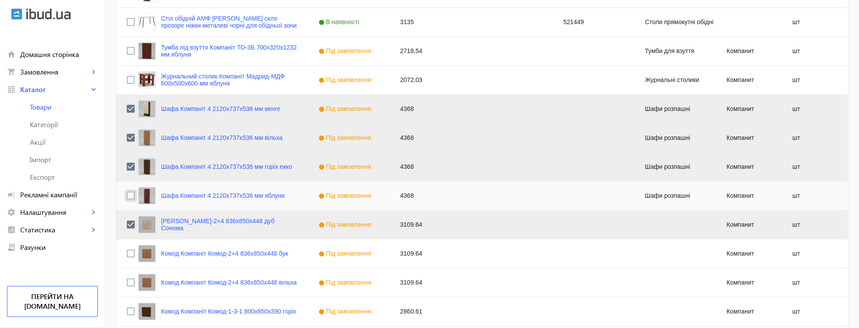
click at [133, 196] on input "Press Space to toggle row selection (unchecked)" at bounding box center [131, 196] width 8 height 8
checkbox input "true"
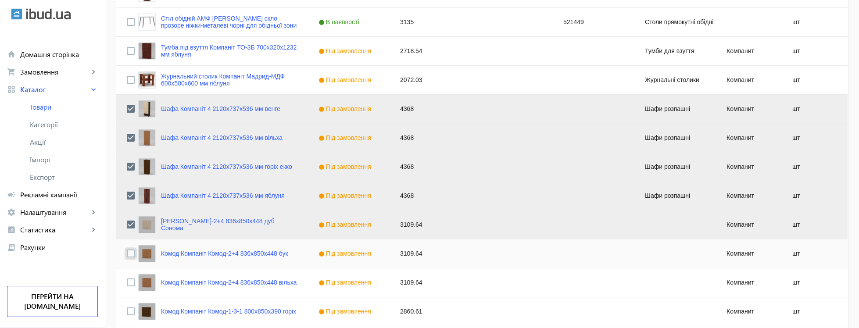
click at [133, 257] on input "Press Space to toggle row selection (unchecked)" at bounding box center [131, 254] width 8 height 8
checkbox input "true"
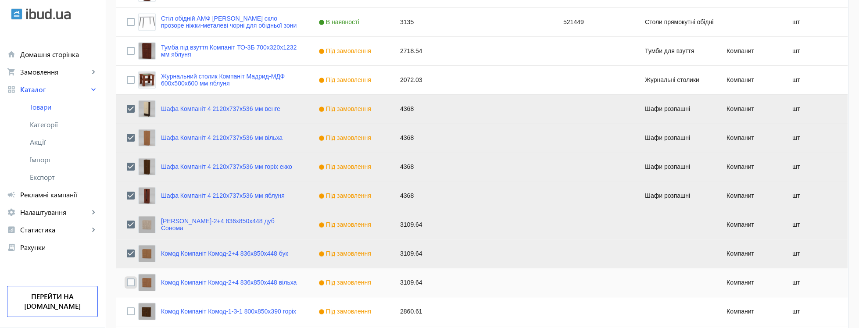
click at [132, 282] on input "Press Space to toggle row selection (unchecked)" at bounding box center [131, 283] width 8 height 8
checkbox input "true"
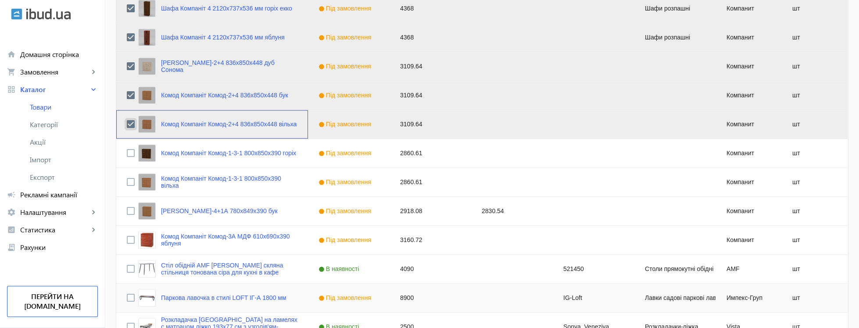
scroll to position [3435, 0]
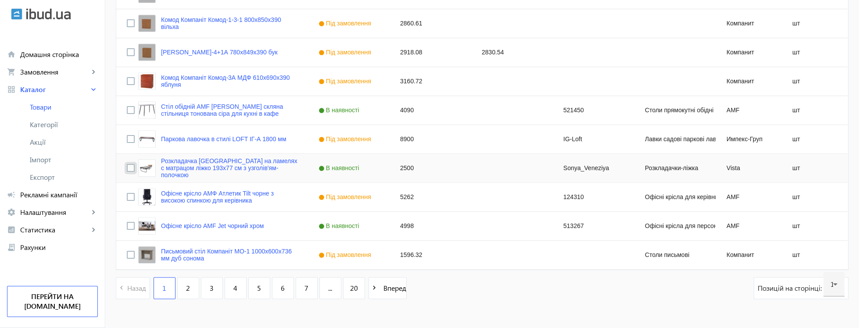
click at [130, 168] on input "Press Space to toggle row selection (unchecked)" at bounding box center [131, 168] width 8 height 8
checkbox input "true"
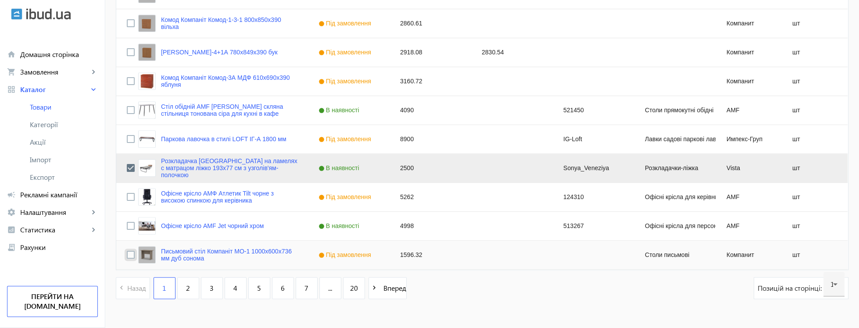
click at [129, 256] on input "Press Space to toggle row selection (unchecked)" at bounding box center [131, 255] width 8 height 8
checkbox input "true"
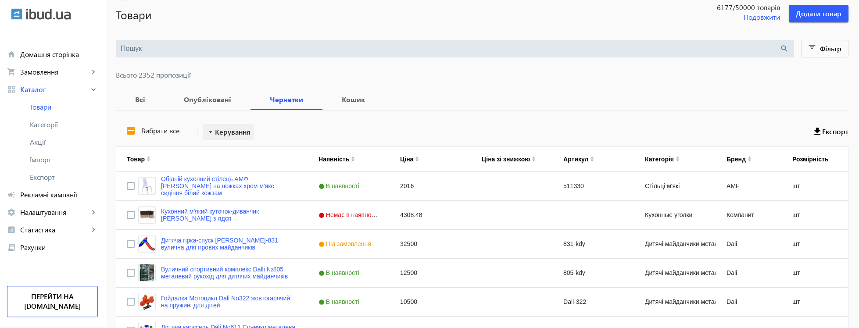
scroll to position [53, 0]
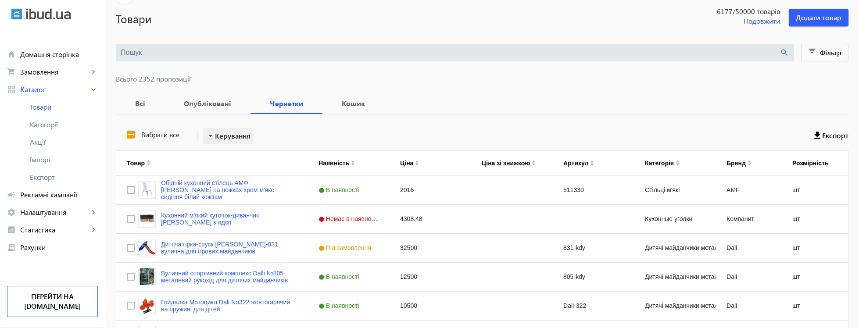
click at [238, 139] on span "Керування" at bounding box center [233, 136] width 36 height 11
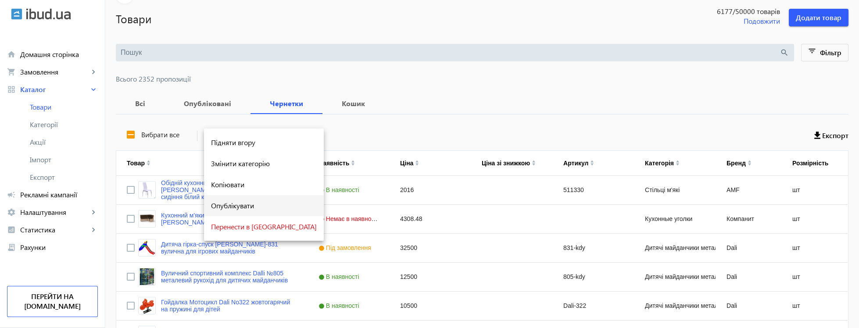
click at [252, 206] on span "Опублікувати" at bounding box center [264, 205] width 106 height 7
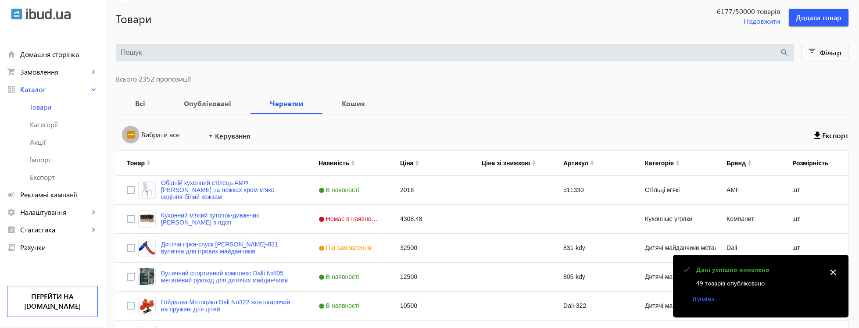
click at [127, 135] on input "Вибрати все" at bounding box center [131, 135] width 18 height 18
checkbox input "true"
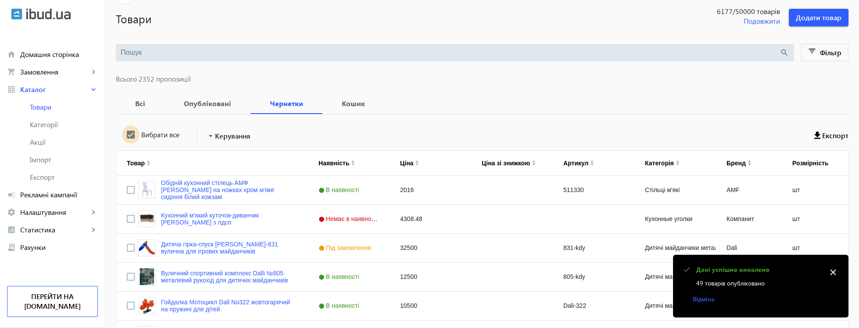
checkbox input "true"
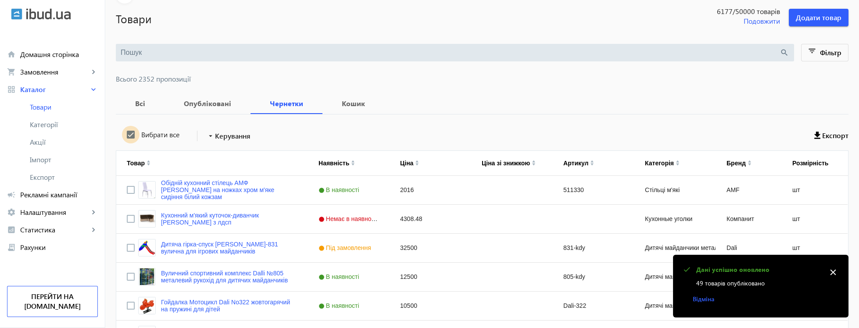
checkbox input "true"
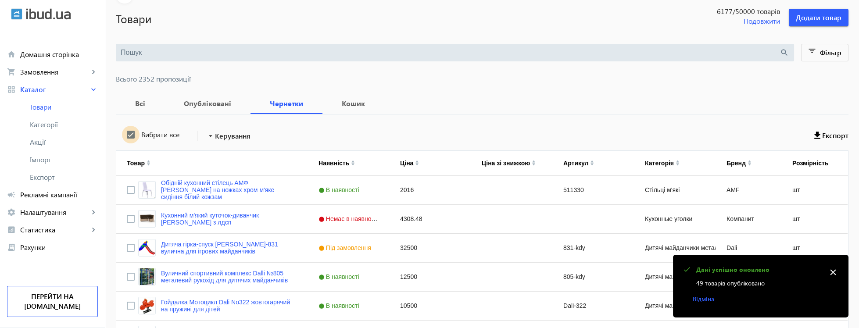
checkbox input "true"
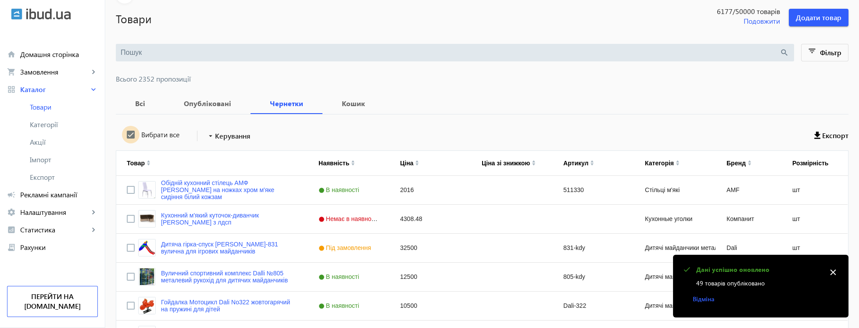
checkbox input "true"
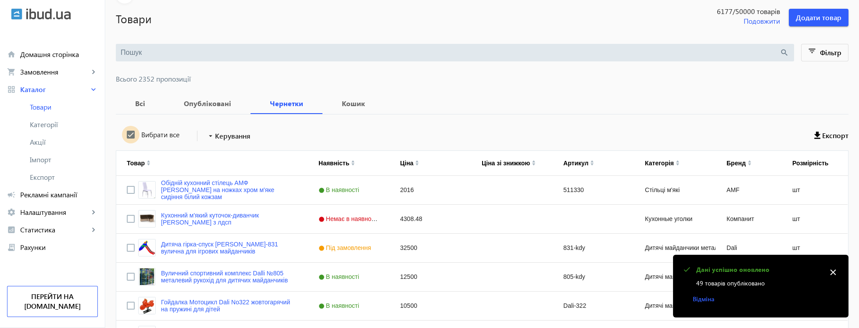
checkbox input "true"
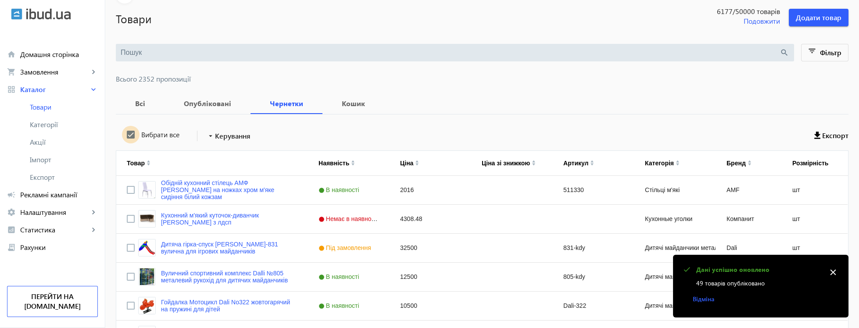
checkbox input "true"
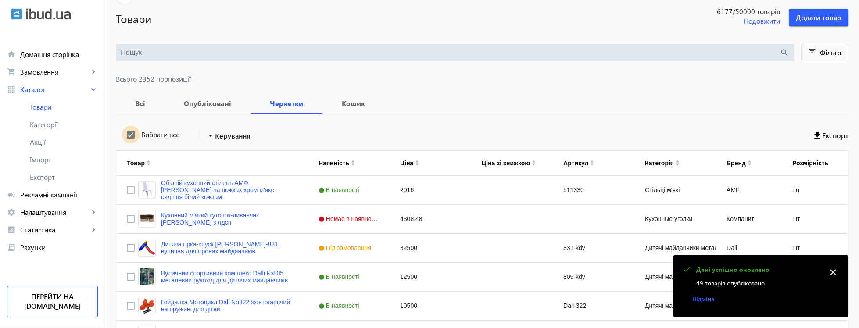
checkbox input "true"
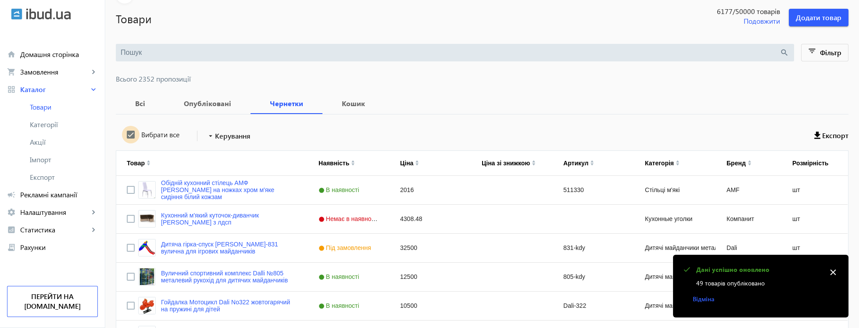
checkbox input "true"
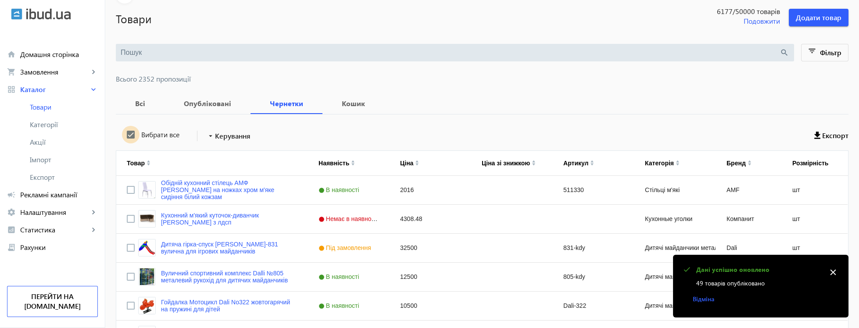
checkbox input "true"
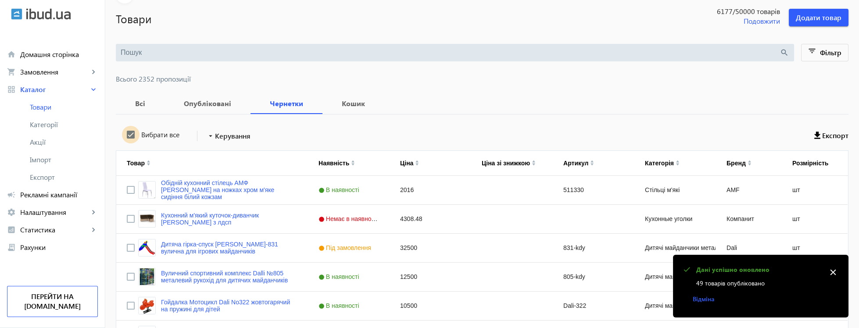
checkbox input "true"
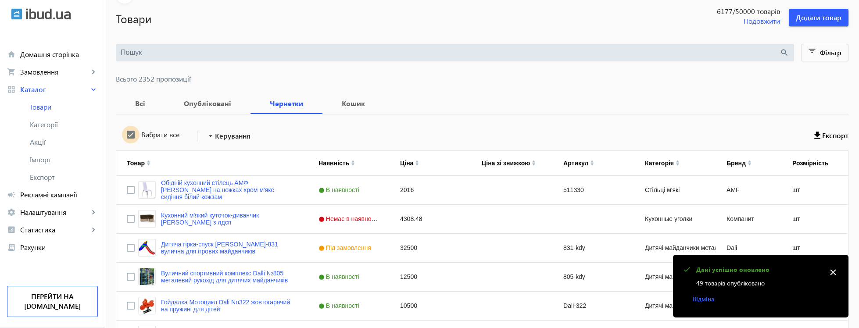
checkbox input "true"
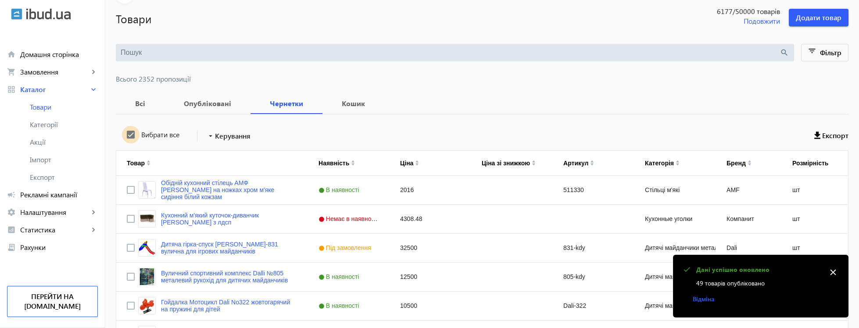
checkbox input "true"
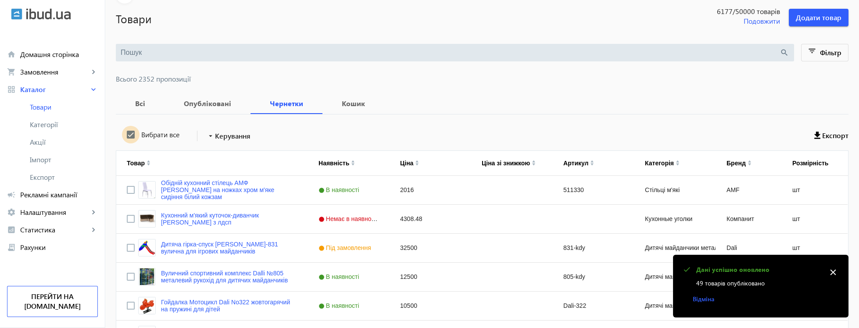
checkbox input "true"
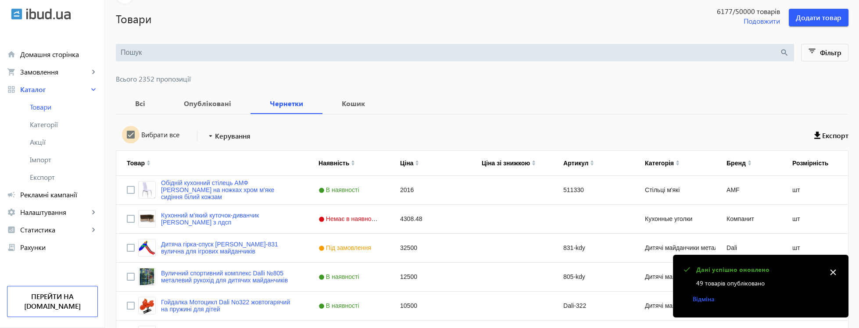
checkbox input "true"
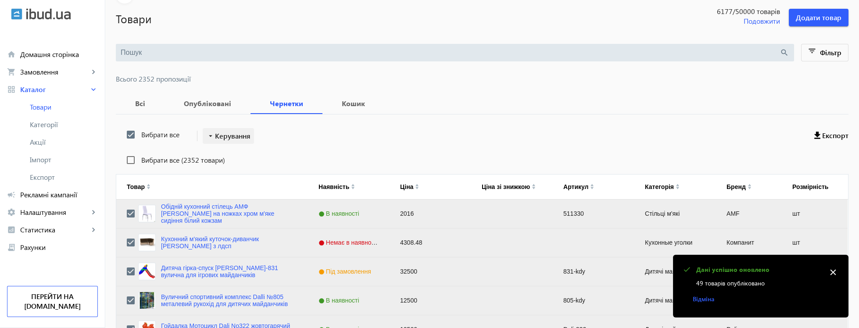
click at [234, 136] on span "Керування" at bounding box center [233, 136] width 36 height 11
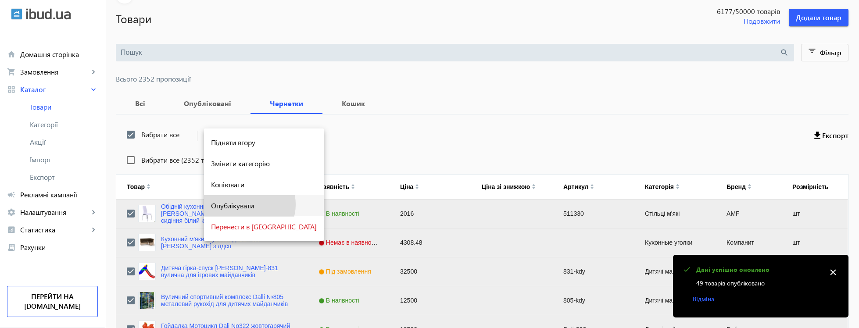
click at [249, 205] on span "Опублікувати" at bounding box center [264, 205] width 106 height 7
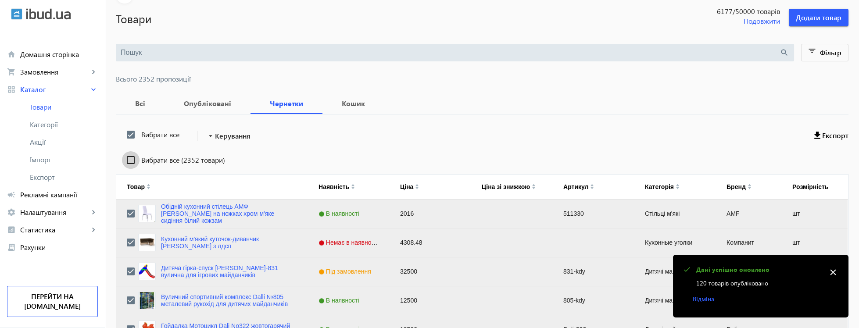
click at [132, 163] on input "Вибрати все (2352 товари)" at bounding box center [131, 160] width 18 height 18
checkbox input "true"
click at [227, 138] on span "Керування" at bounding box center [233, 136] width 36 height 11
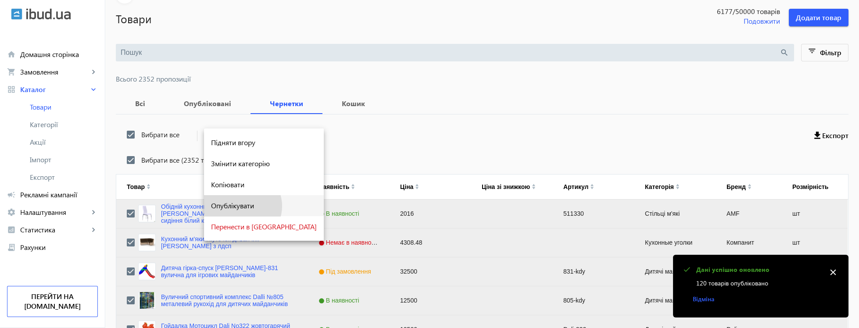
click at [241, 206] on span "Опублікувати" at bounding box center [264, 205] width 106 height 7
